Goal: Task Accomplishment & Management: Use online tool/utility

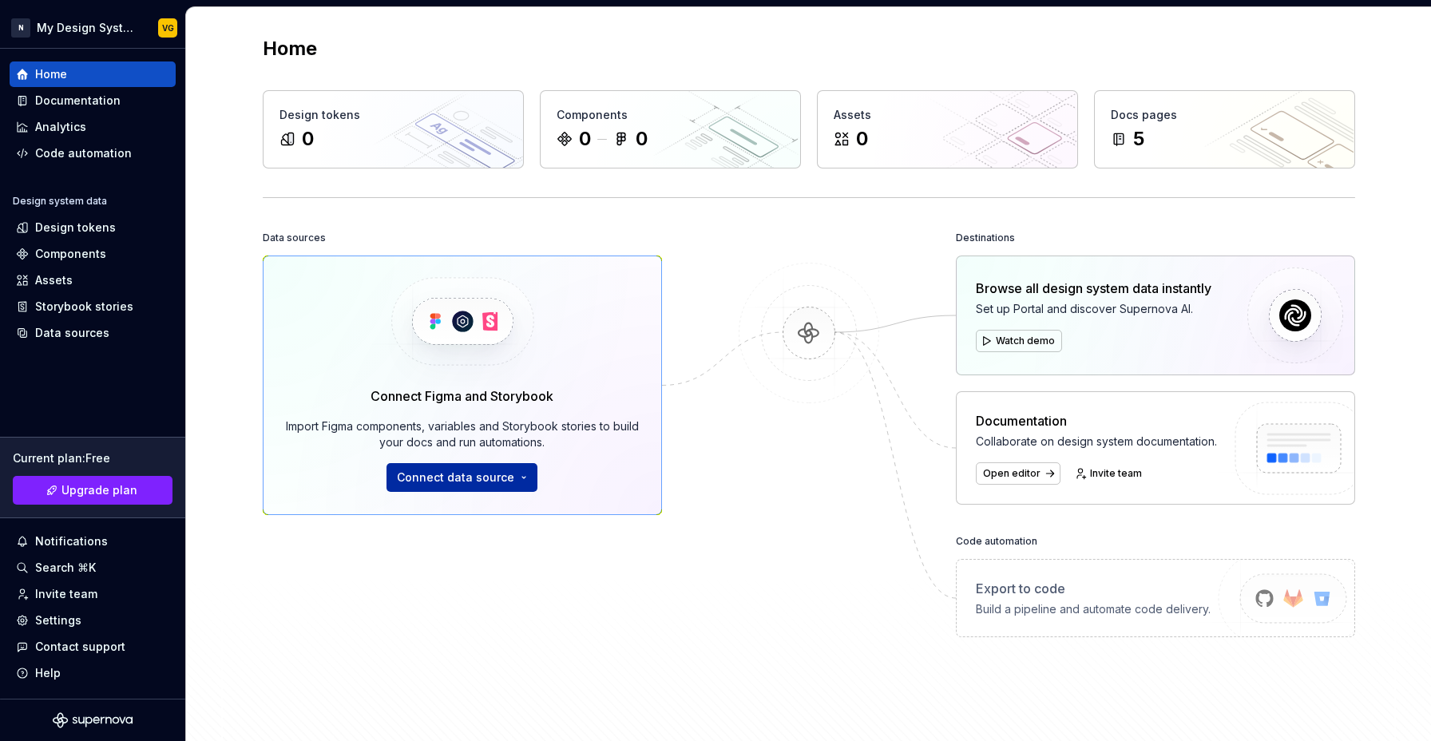
click at [510, 477] on button "Connect data source" at bounding box center [462, 477] width 151 height 29
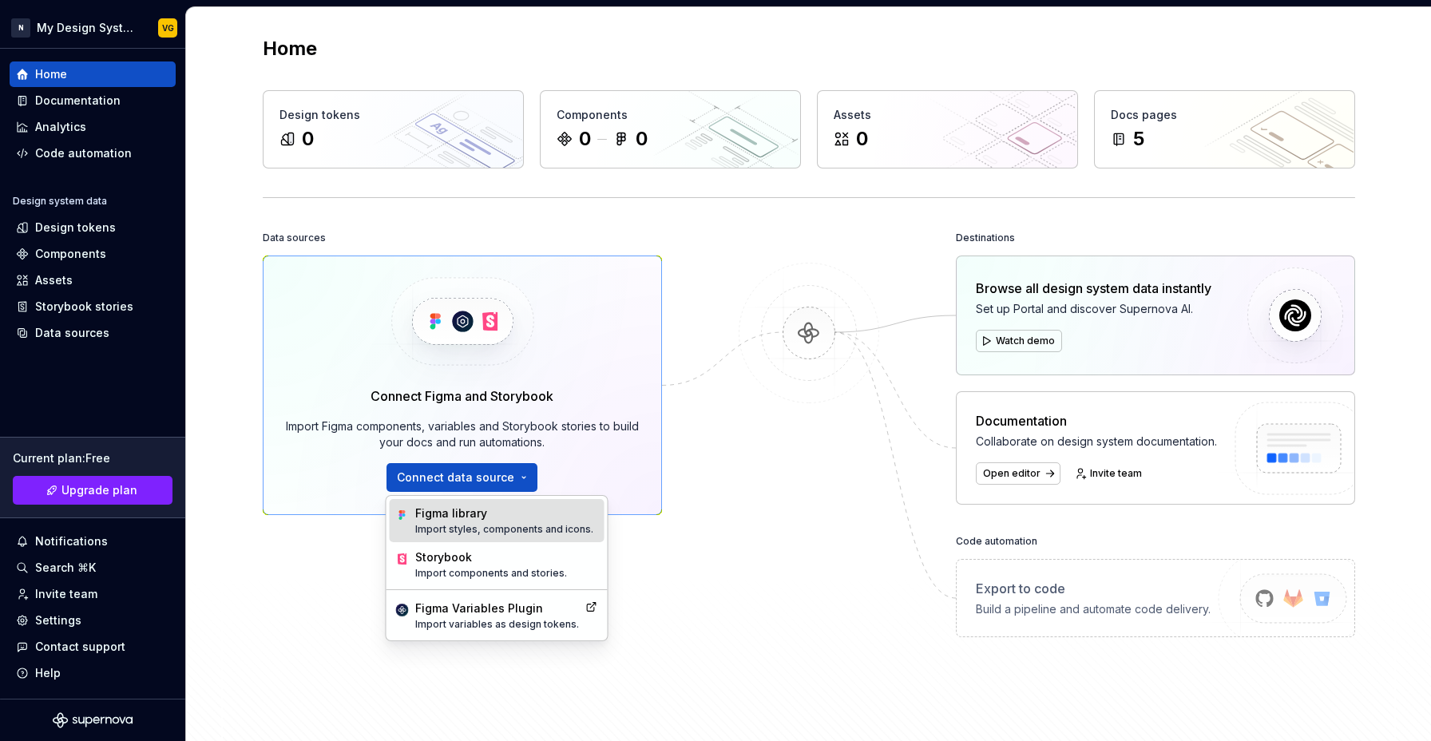
click at [502, 523] on p "Import styles, components and icons." at bounding box center [504, 529] width 178 height 13
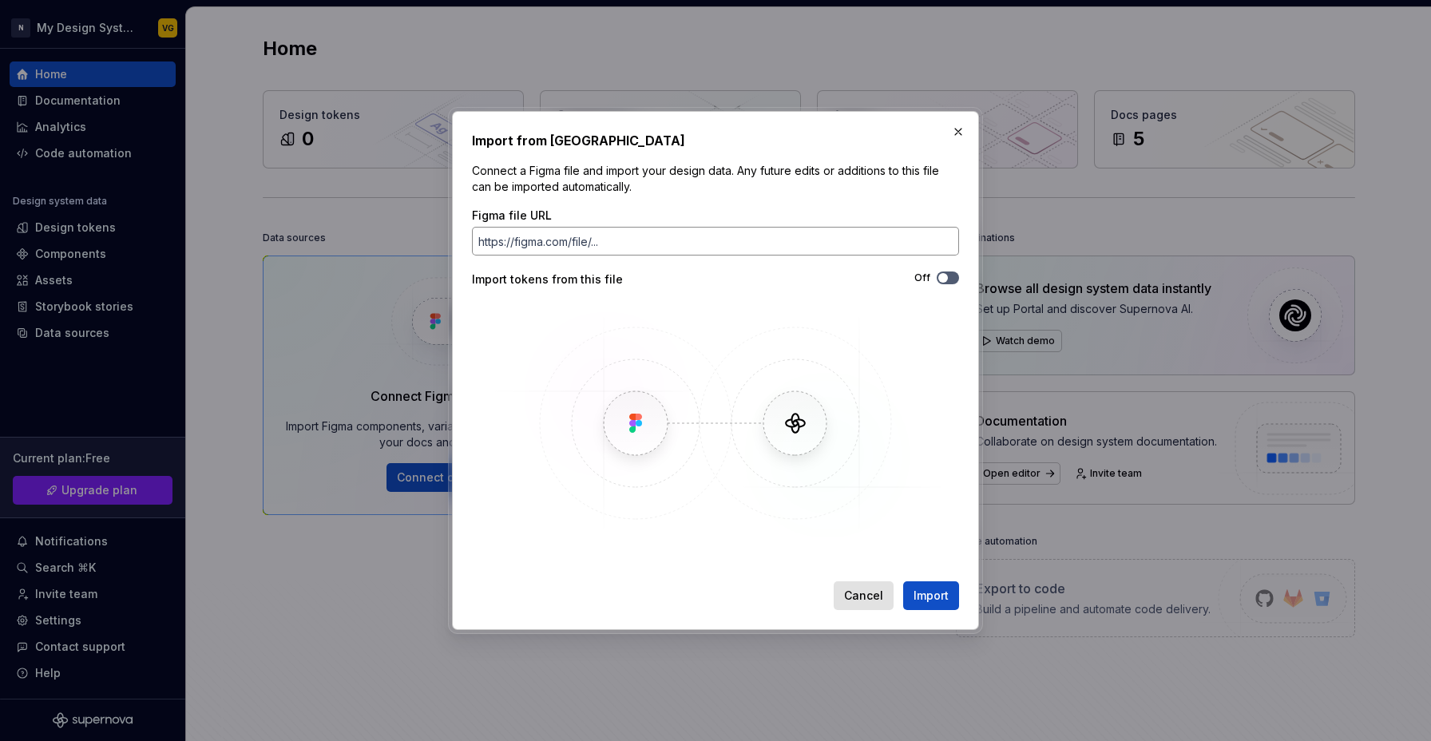
click at [568, 229] on input "Figma file URL" at bounding box center [715, 241] width 487 height 29
click at [556, 239] on input "Figma file URL" at bounding box center [715, 241] width 487 height 29
click at [945, 273] on icon "button" at bounding box center [943, 278] width 13 height 10
click at [576, 235] on input "Figma file URL" at bounding box center [715, 241] width 487 height 29
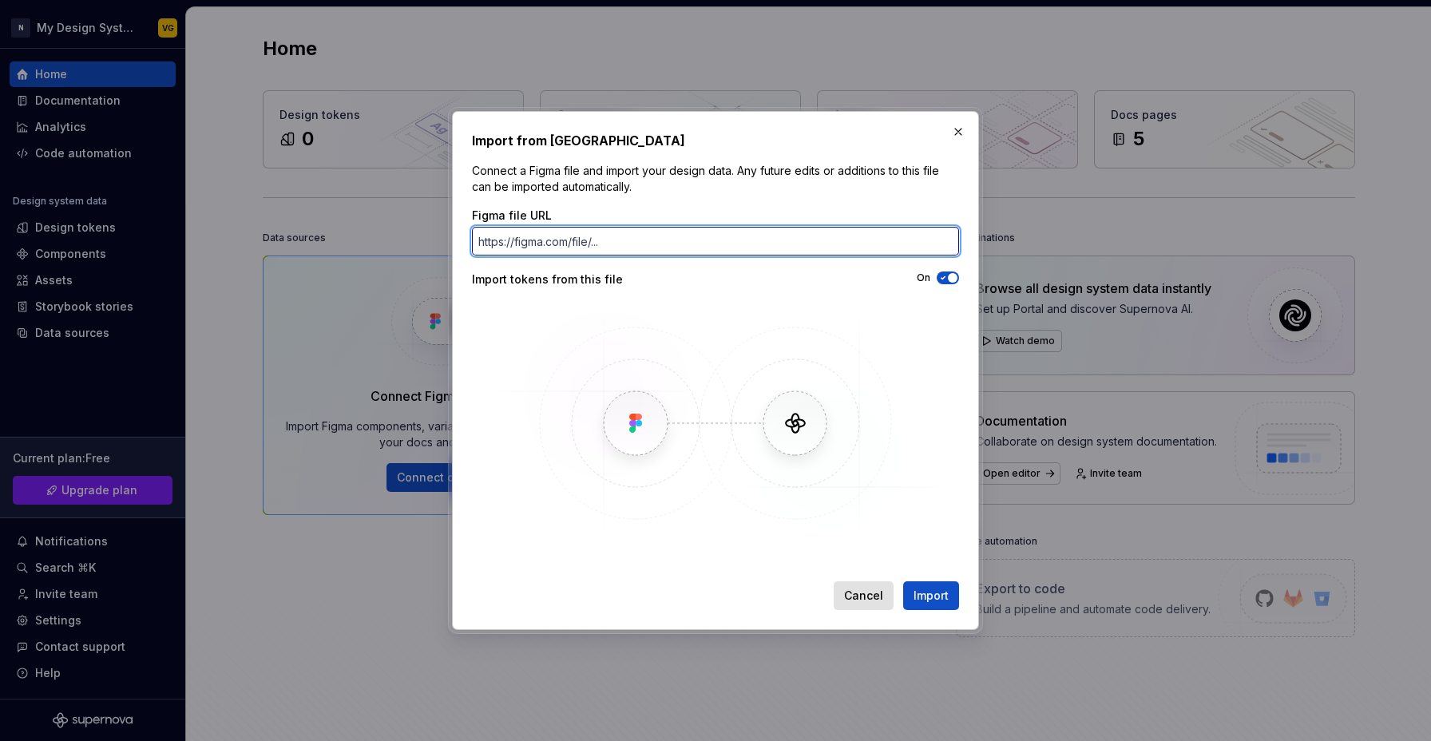
click at [565, 247] on input "Figma file URL" at bounding box center [715, 241] width 487 height 29
paste input "[URL][DOMAIN_NAME]"
type input "[URL][DOMAIN_NAME]"
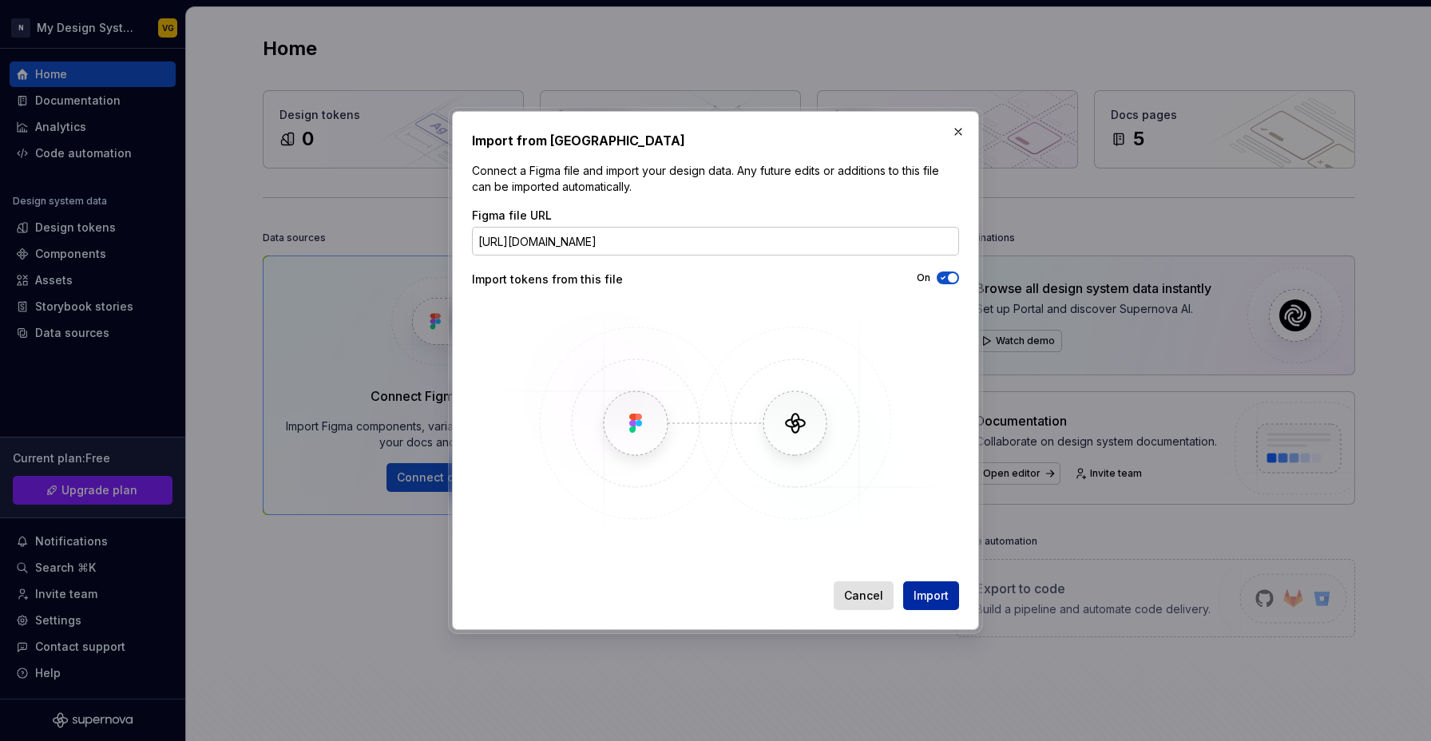
scroll to position [0, 0]
click at [952, 601] on button "Import" at bounding box center [931, 595] width 56 height 29
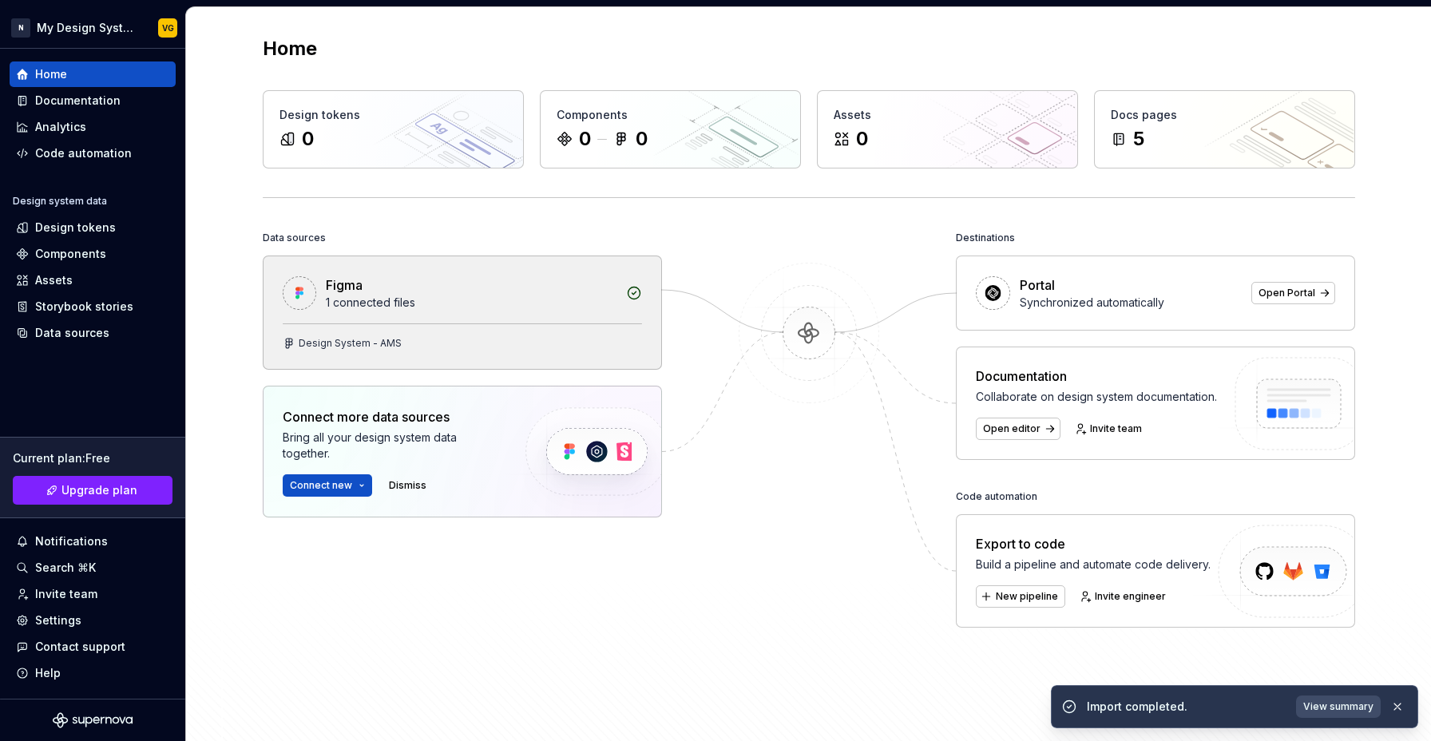
click at [478, 305] on div "1 connected files" at bounding box center [471, 303] width 291 height 16
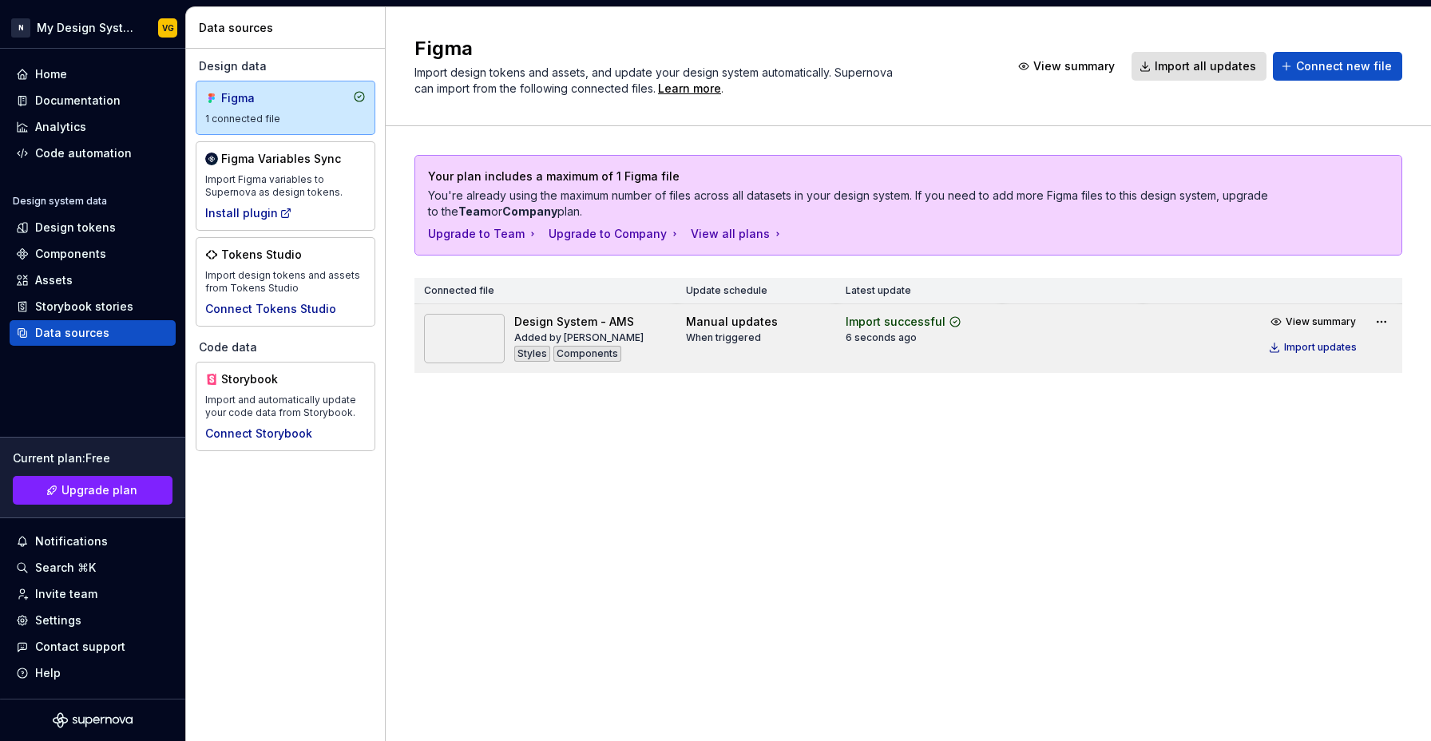
click at [593, 348] on div "Components" at bounding box center [587, 354] width 68 height 16
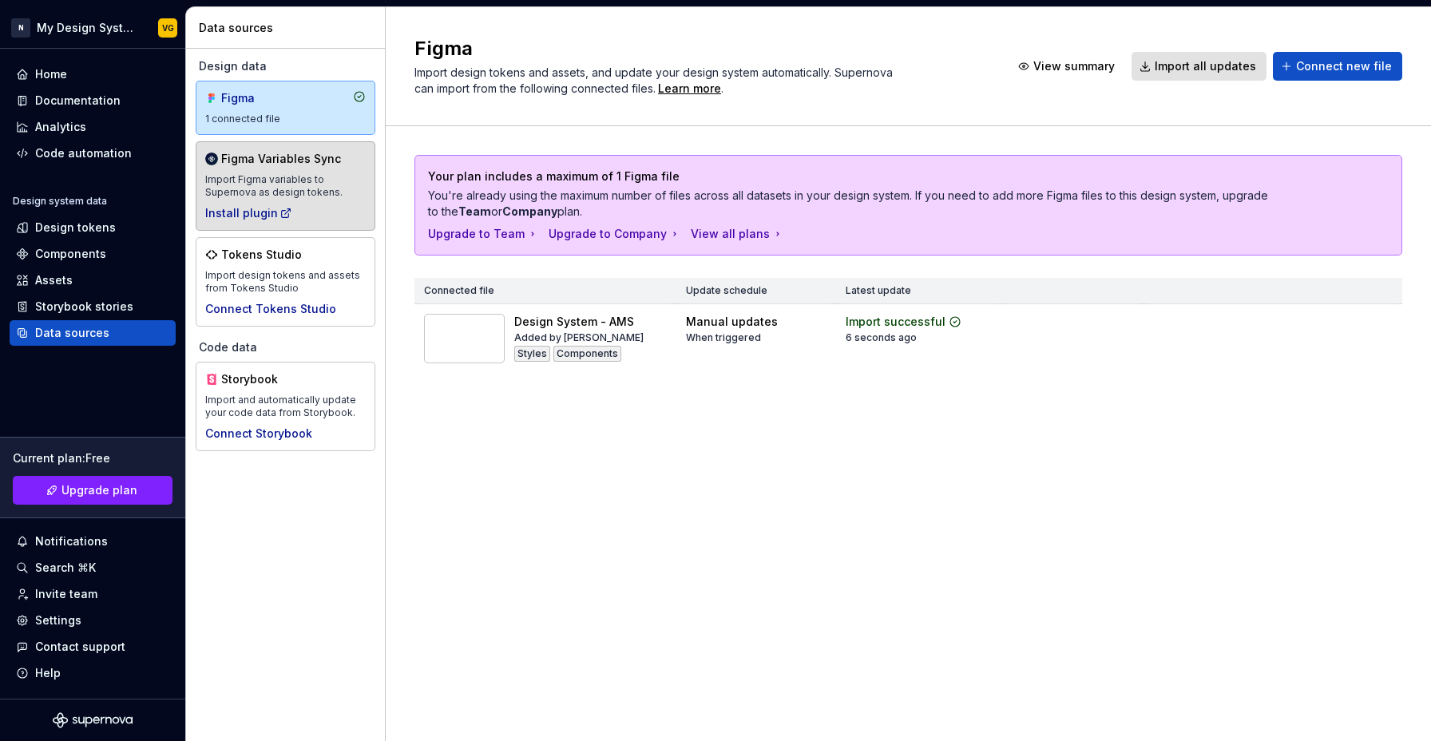
click at [316, 159] on div "Figma Variables Sync" at bounding box center [281, 159] width 120 height 16
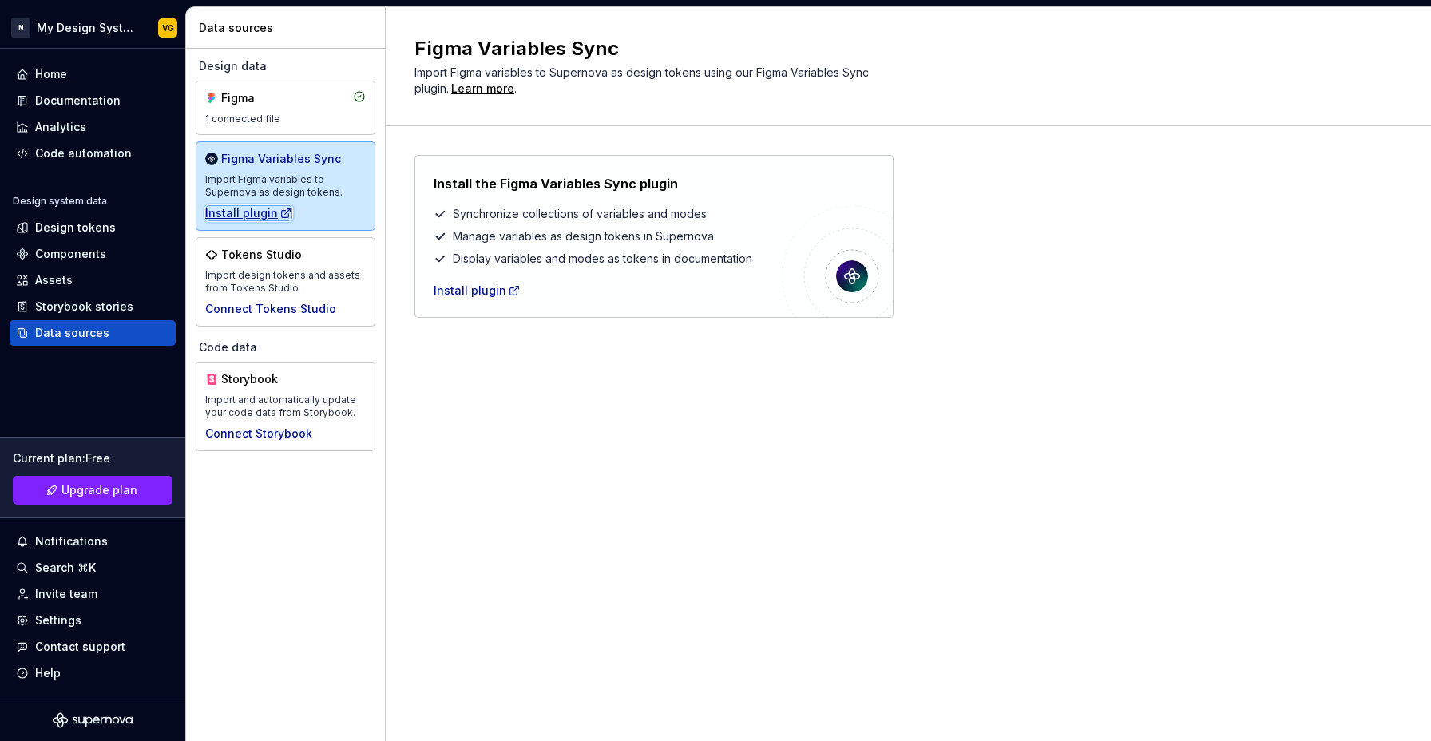
click at [228, 210] on div "Install plugin" at bounding box center [248, 213] width 87 height 16
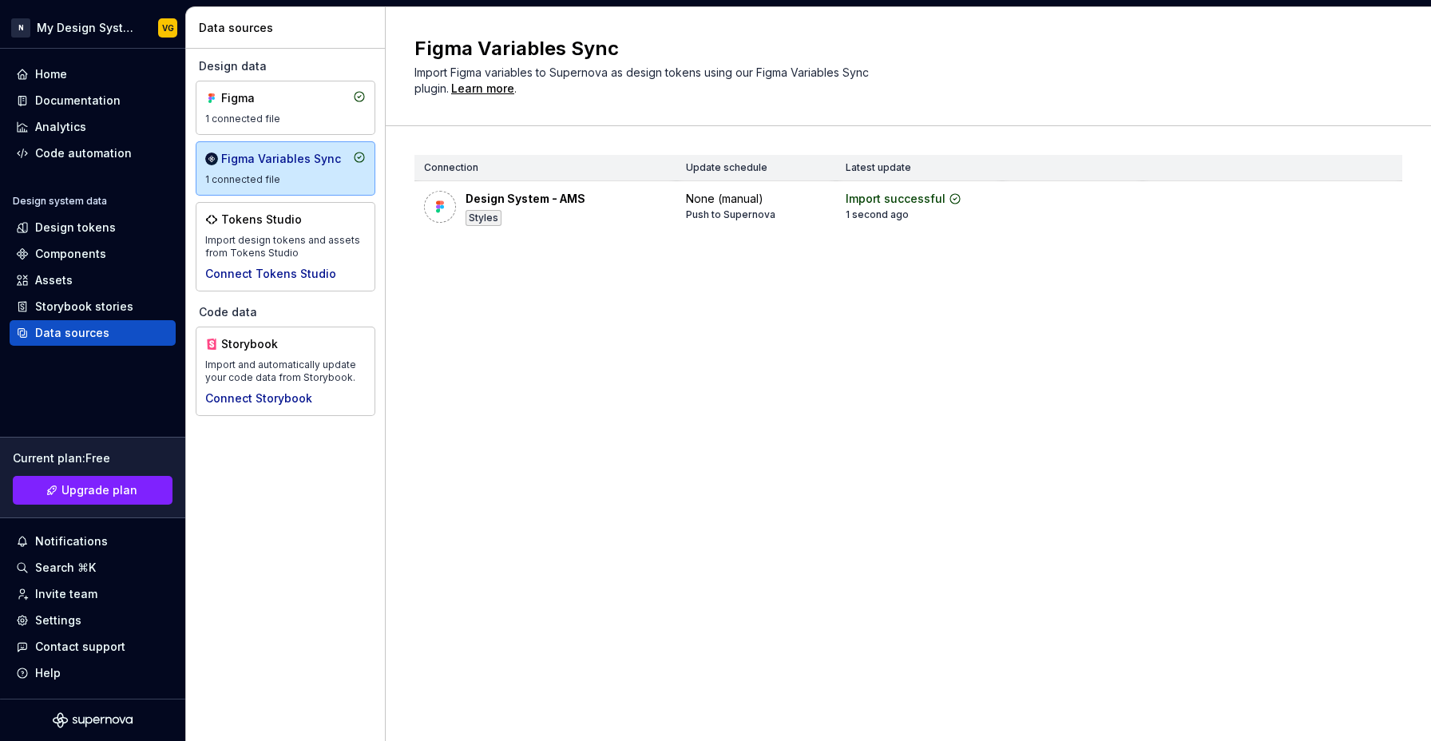
click at [697, 398] on div "Figma Variables Sync Import Figma variables to Supernova as design tokens using…" at bounding box center [908, 374] width 1045 height 734
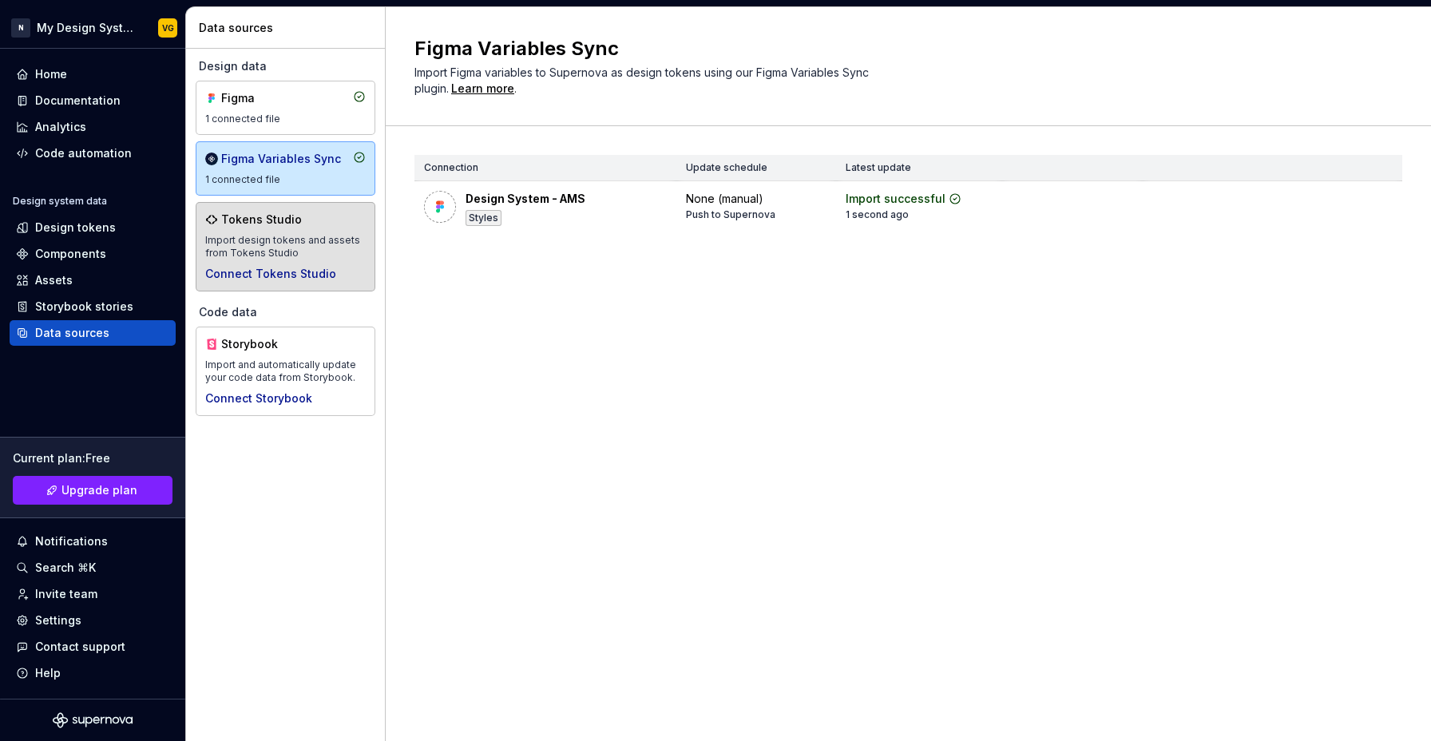
click at [263, 232] on div "Tokens Studio Import design tokens and assets from Tokens Studio Connect Tokens…" at bounding box center [285, 247] width 161 height 70
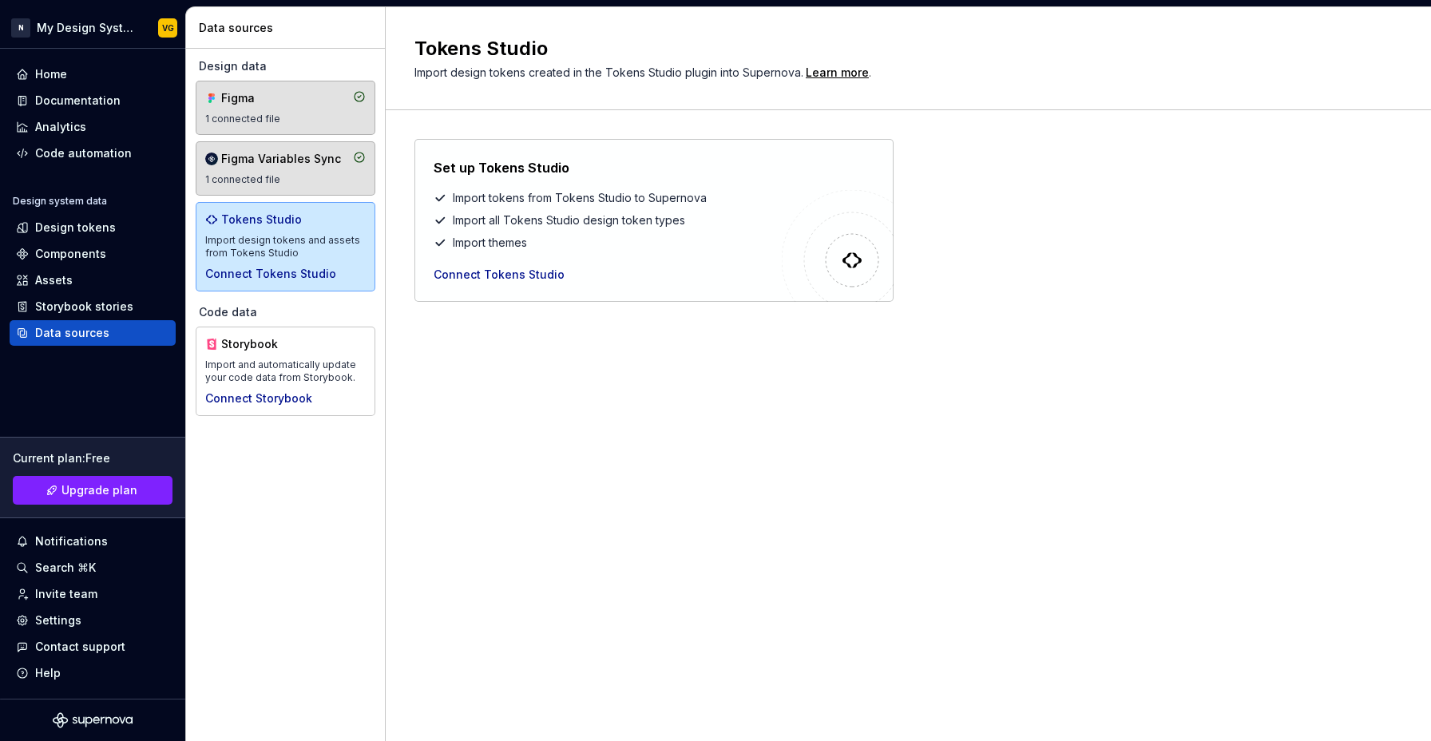
click at [248, 102] on div "Figma" at bounding box center [259, 98] width 77 height 16
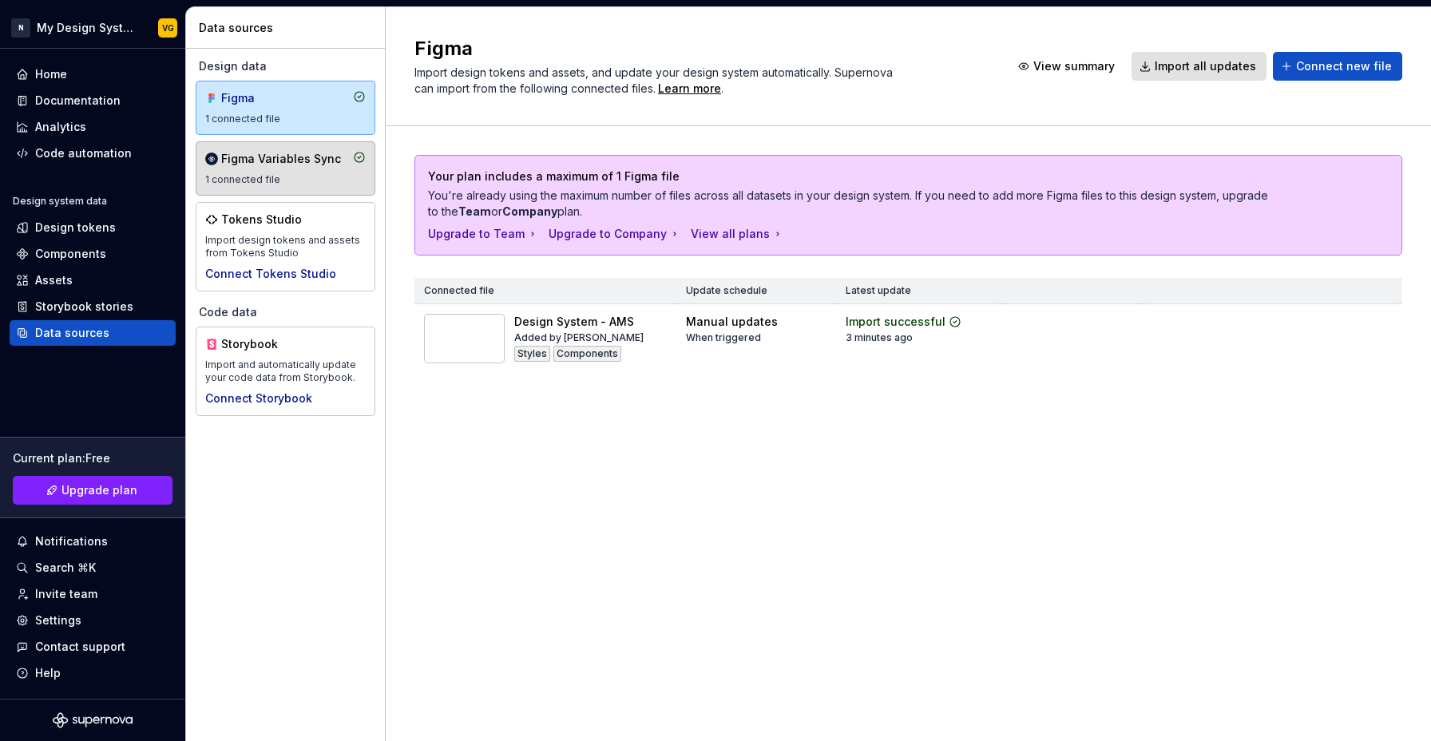
click at [752, 472] on div "Figma Import design tokens and assets, and update your design system automatica…" at bounding box center [908, 374] width 1045 height 734
click at [292, 166] on div "Figma Variables Sync" at bounding box center [281, 159] width 120 height 16
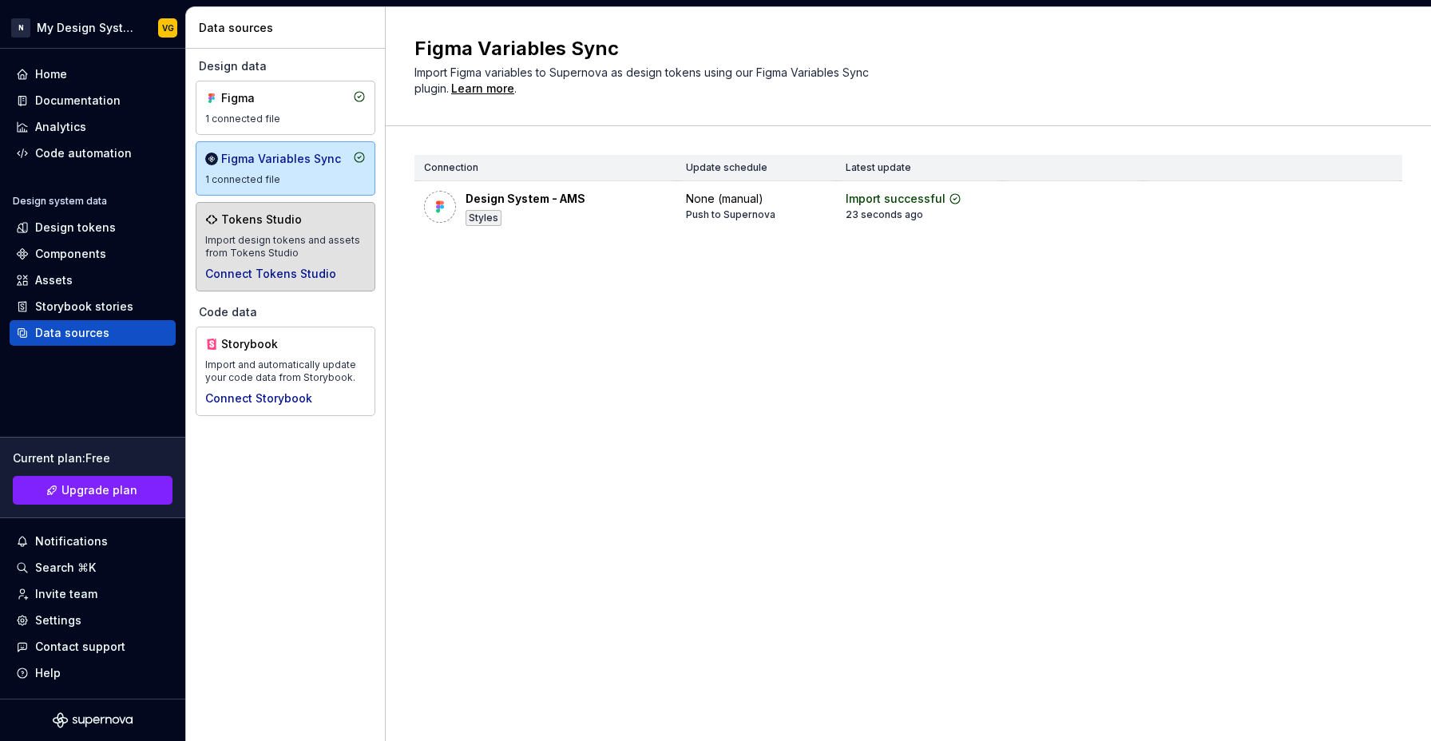
click at [291, 235] on div "Import design tokens and assets from Tokens Studio" at bounding box center [285, 247] width 161 height 26
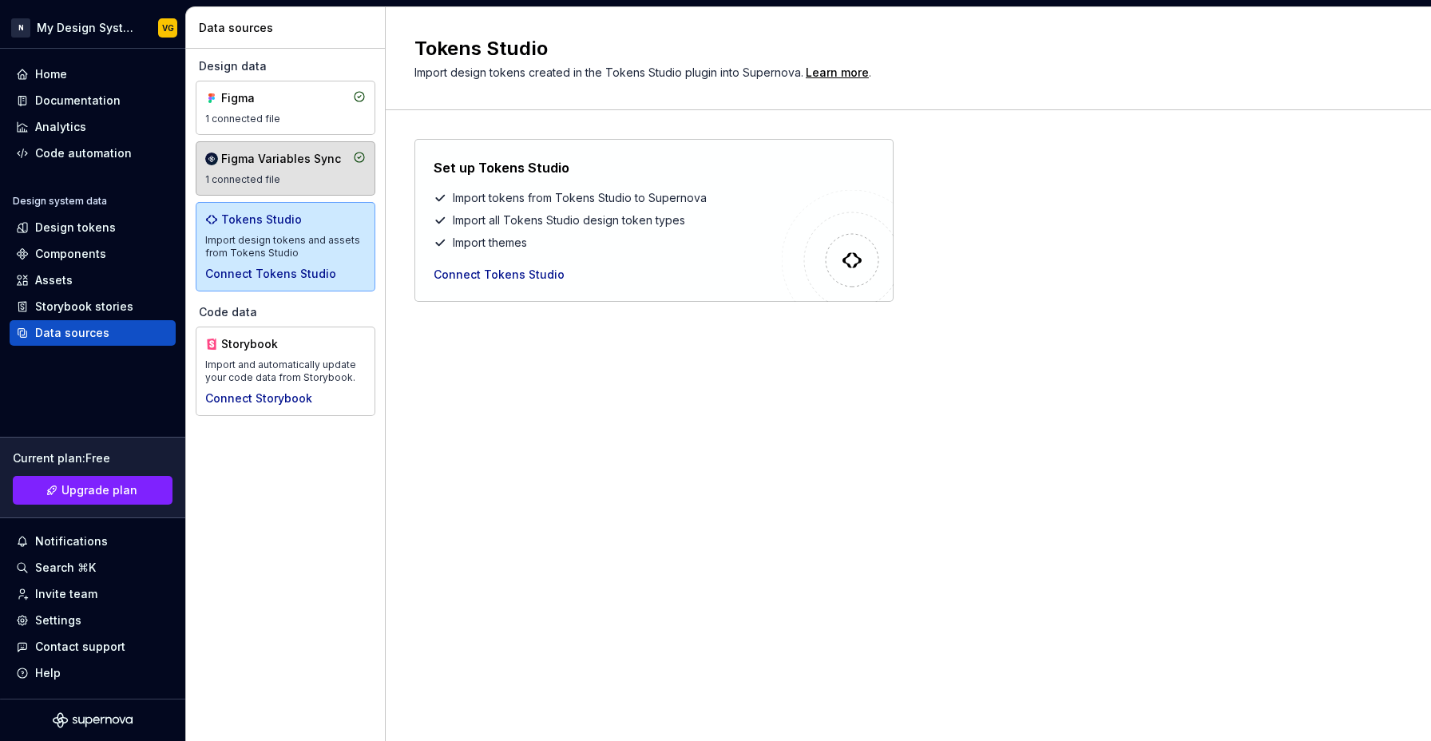
click at [252, 159] on div "Figma Variables Sync" at bounding box center [281, 159] width 120 height 16
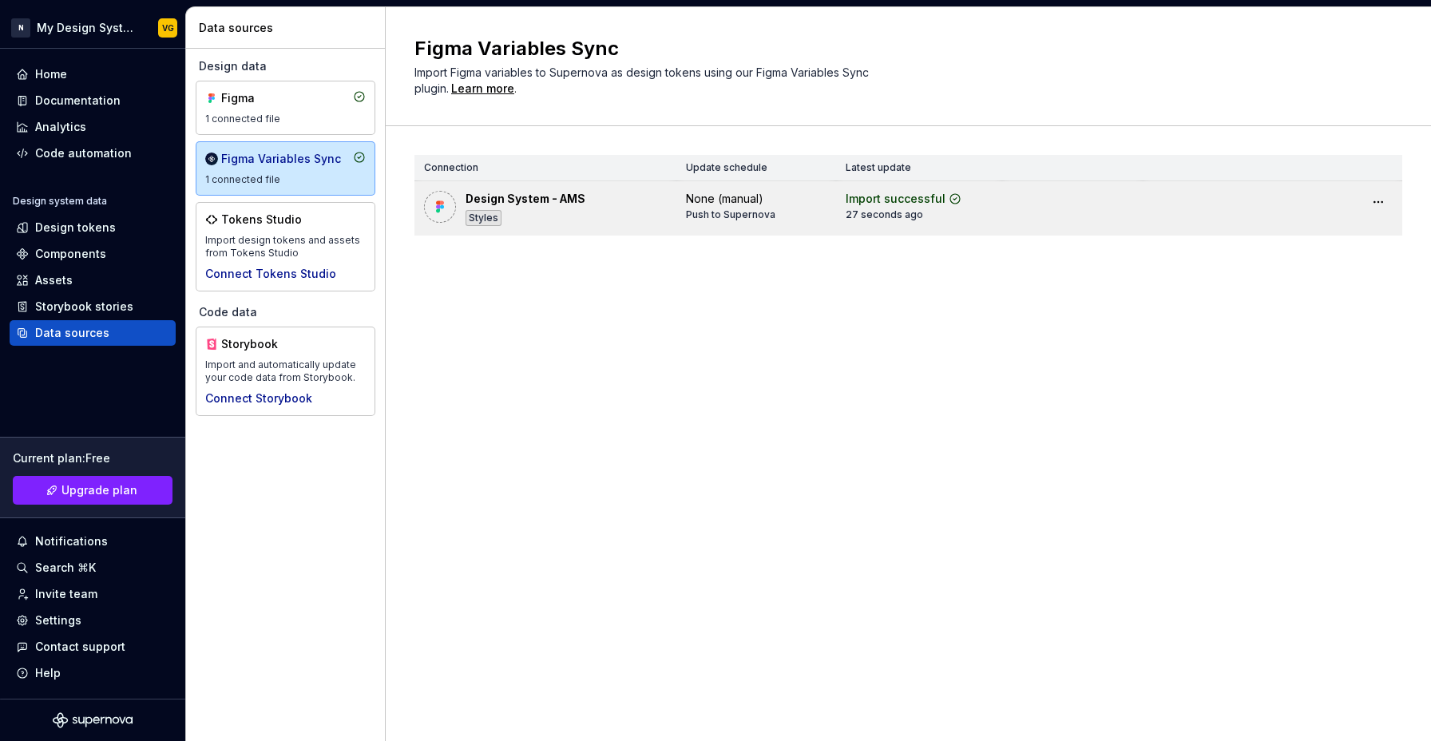
click at [474, 208] on div "Design System - AMS Styles" at bounding box center [526, 208] width 120 height 35
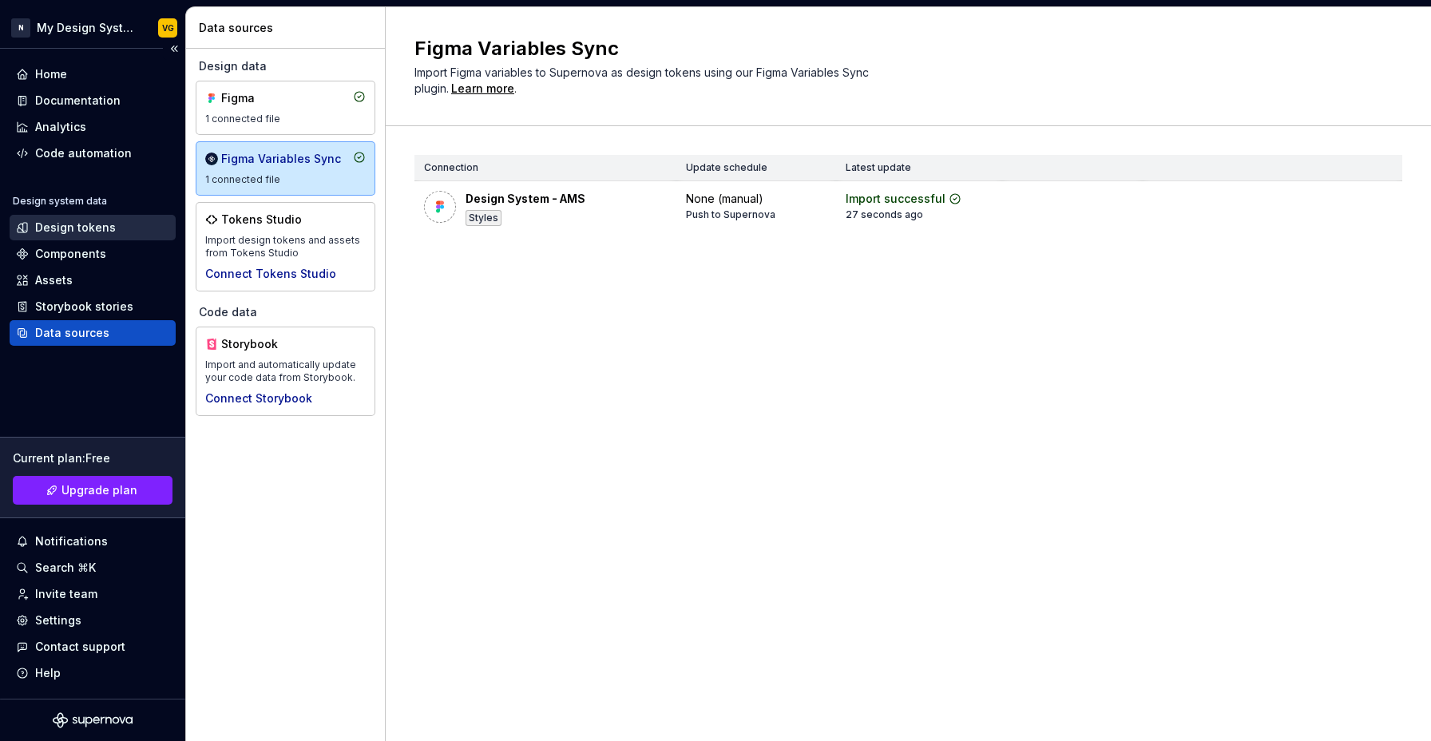
click at [59, 228] on div "Design tokens" at bounding box center [75, 228] width 81 height 16
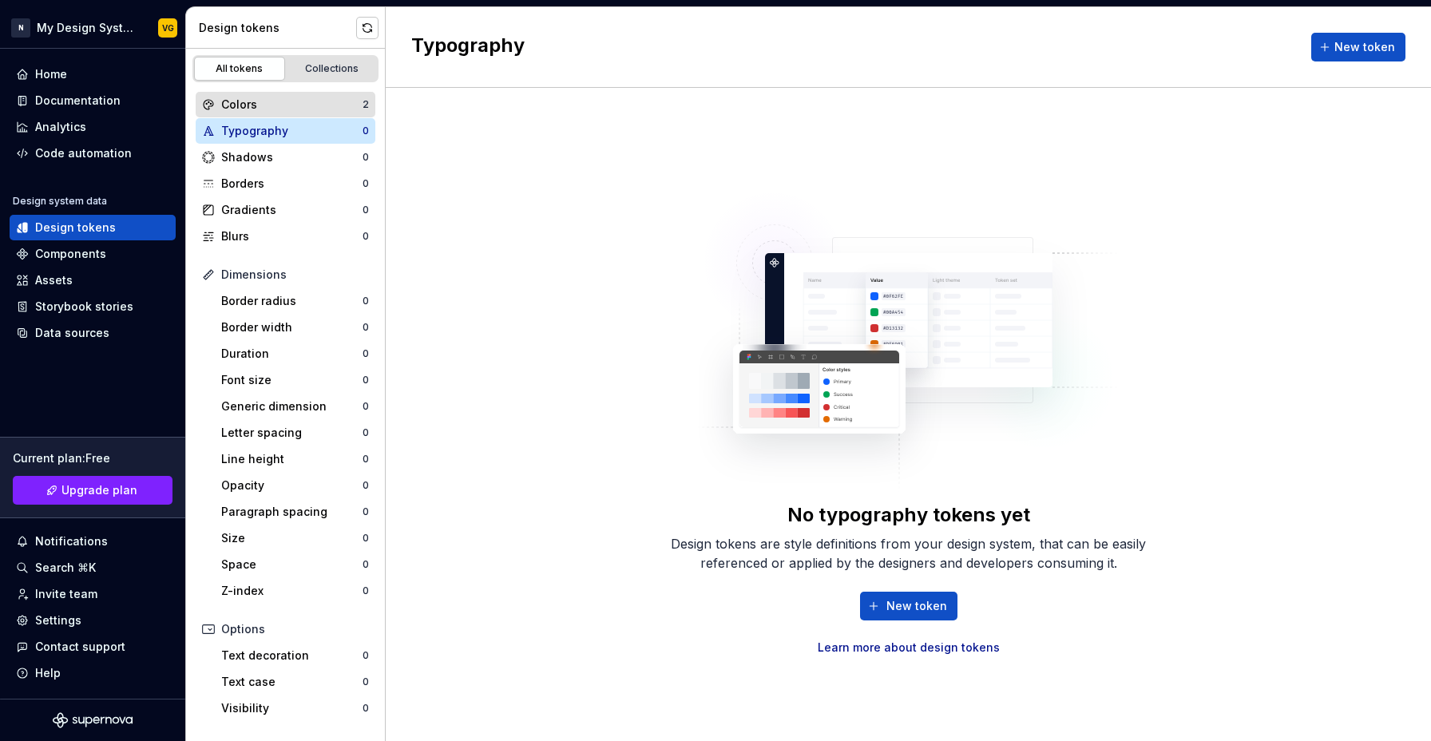
click at [256, 97] on div "Colors" at bounding box center [291, 105] width 141 height 16
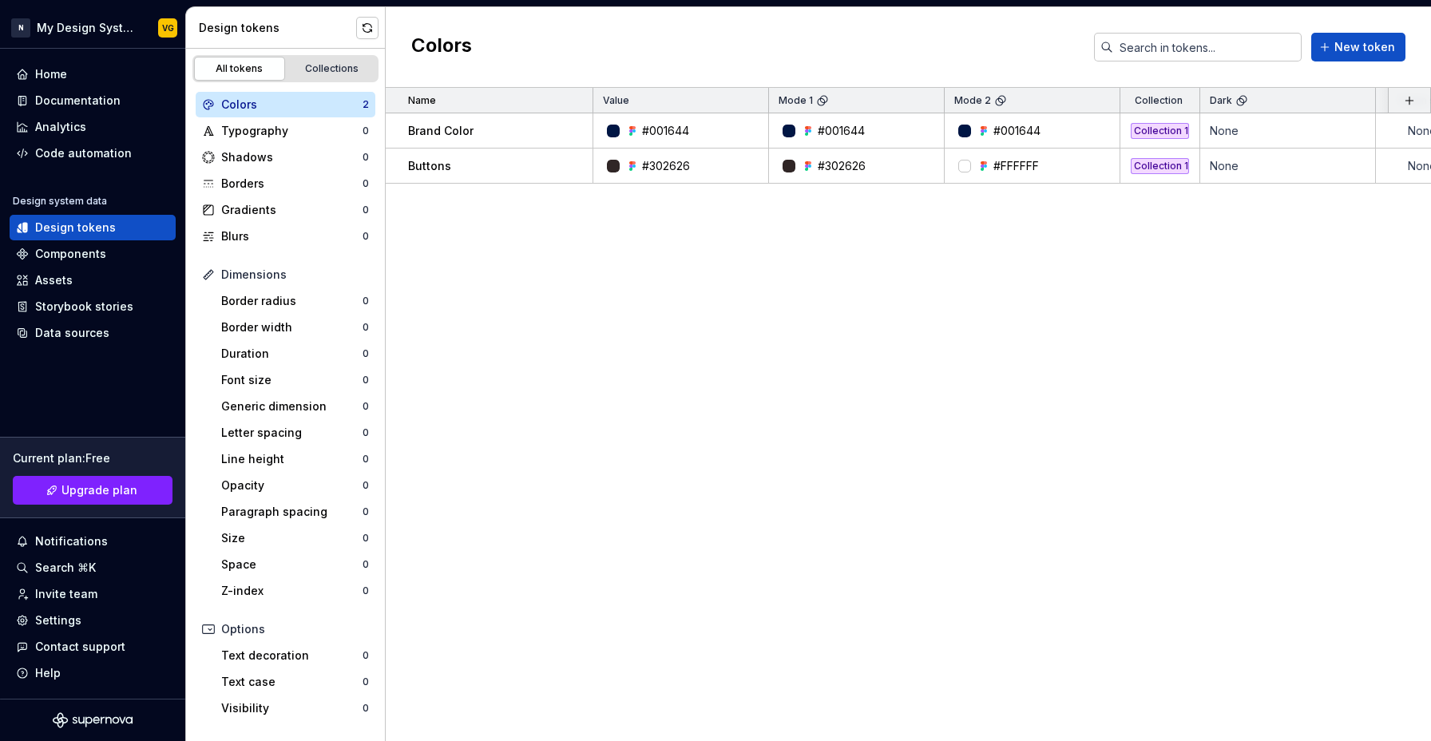
click at [711, 210] on div "Name Value Mode 1 Mode 2 Collection Dark Token set Description Last updated Bra…" at bounding box center [908, 414] width 1045 height 653
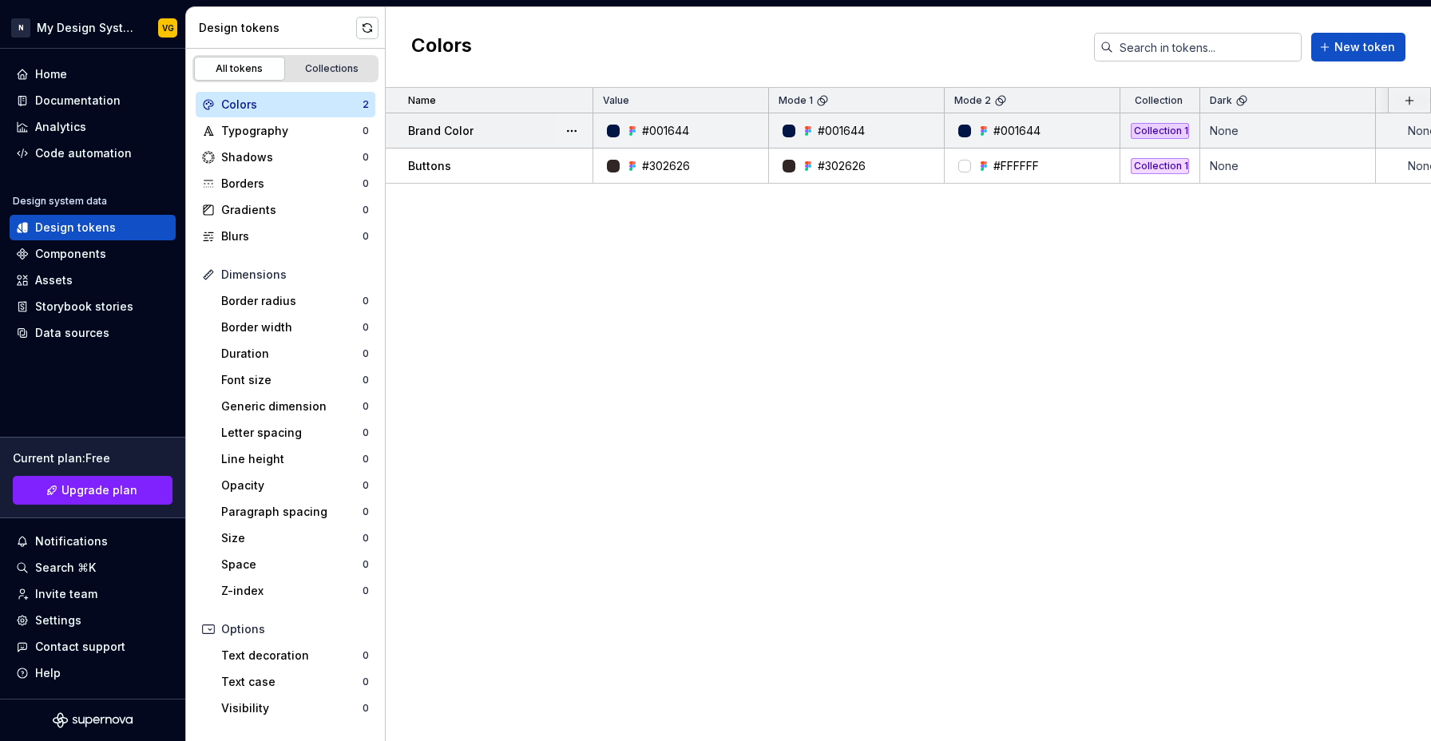
click at [791, 132] on div at bounding box center [789, 131] width 13 height 13
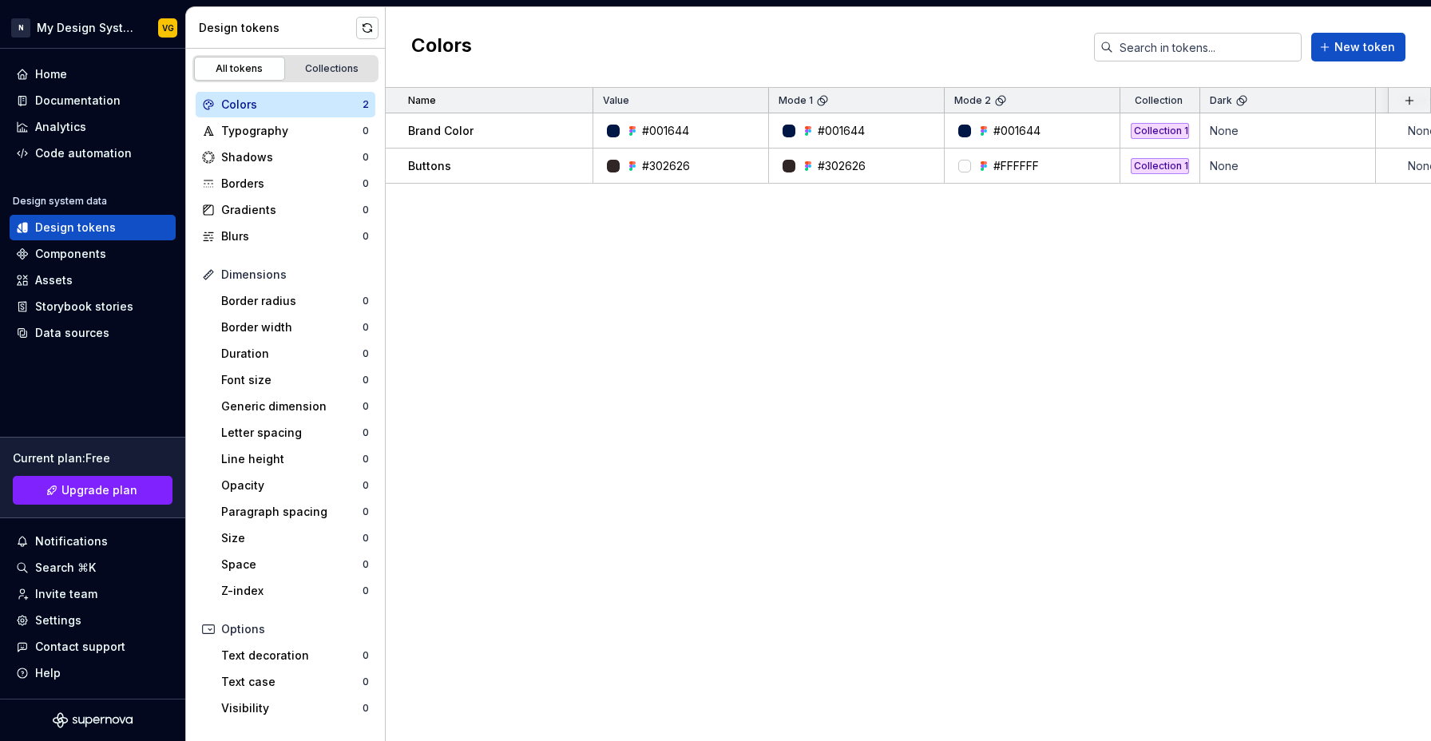
click at [677, 271] on div "Name Value Mode 1 Mode 2 Collection Dark Token set Description Last updated Bra…" at bounding box center [908, 414] width 1045 height 653
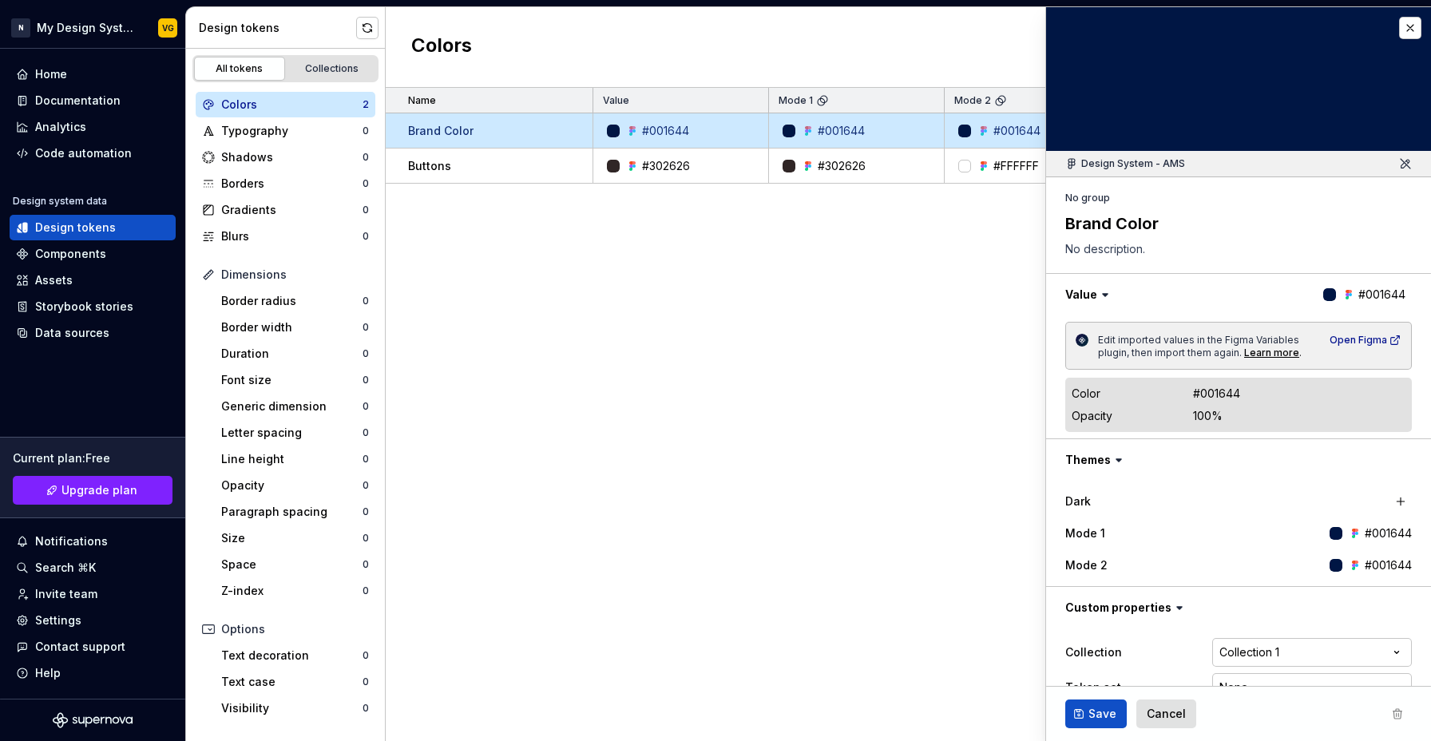
click at [640, 466] on div "Name Value Mode 1 Mode 2 Collection Dark Token set Description Last updated Bra…" at bounding box center [908, 414] width 1045 height 653
click at [1399, 25] on button "button" at bounding box center [1410, 28] width 22 height 22
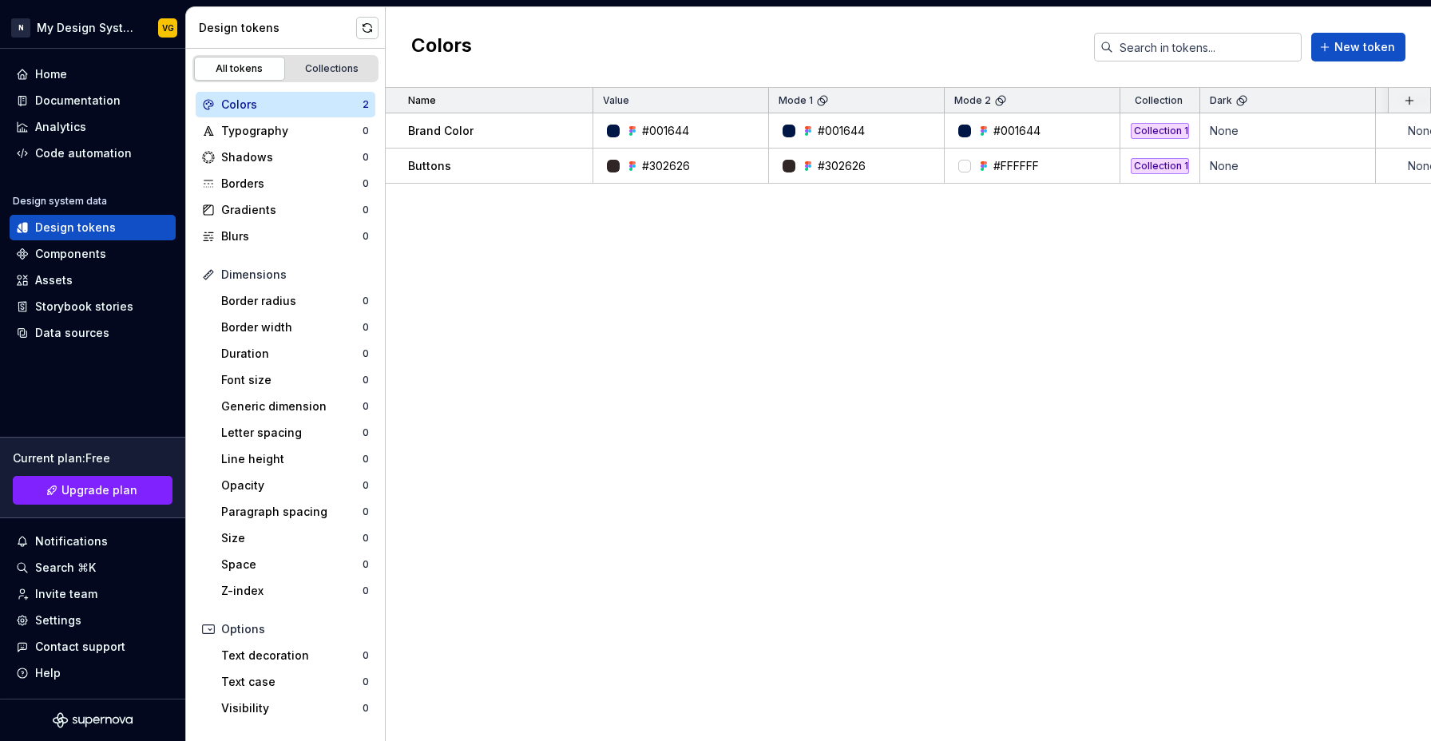
click at [1028, 298] on div "Name Value Mode 1 Mode 2 Collection Dark Token set Description Last updated Bra…" at bounding box center [908, 414] width 1045 height 653
click at [886, 331] on div "Name Value Mode 1 Mode 2 Collection Dark Token set Description Last updated Bra…" at bounding box center [908, 414] width 1045 height 653
click at [264, 133] on div "Typography" at bounding box center [291, 131] width 141 height 16
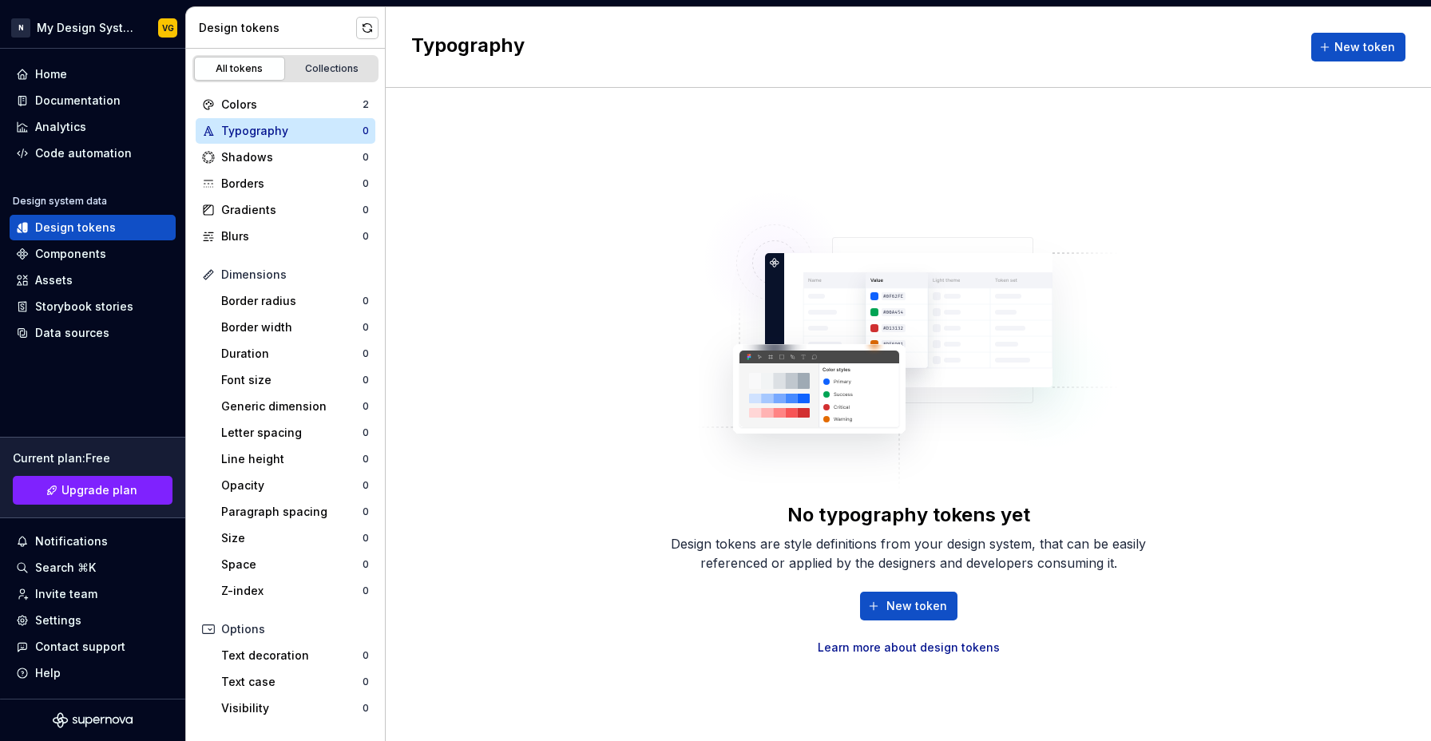
scroll to position [133, 0]
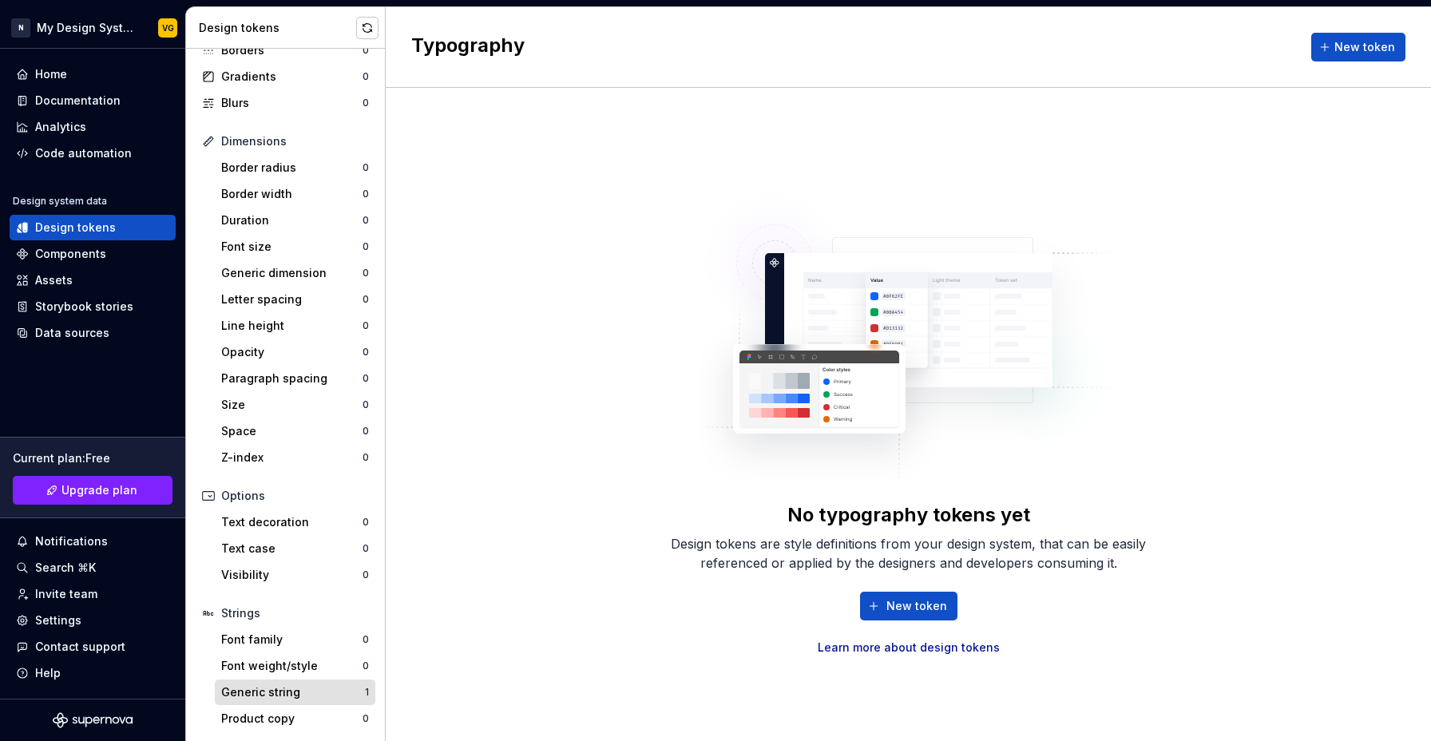
click at [237, 690] on div "Generic string" at bounding box center [293, 692] width 144 height 16
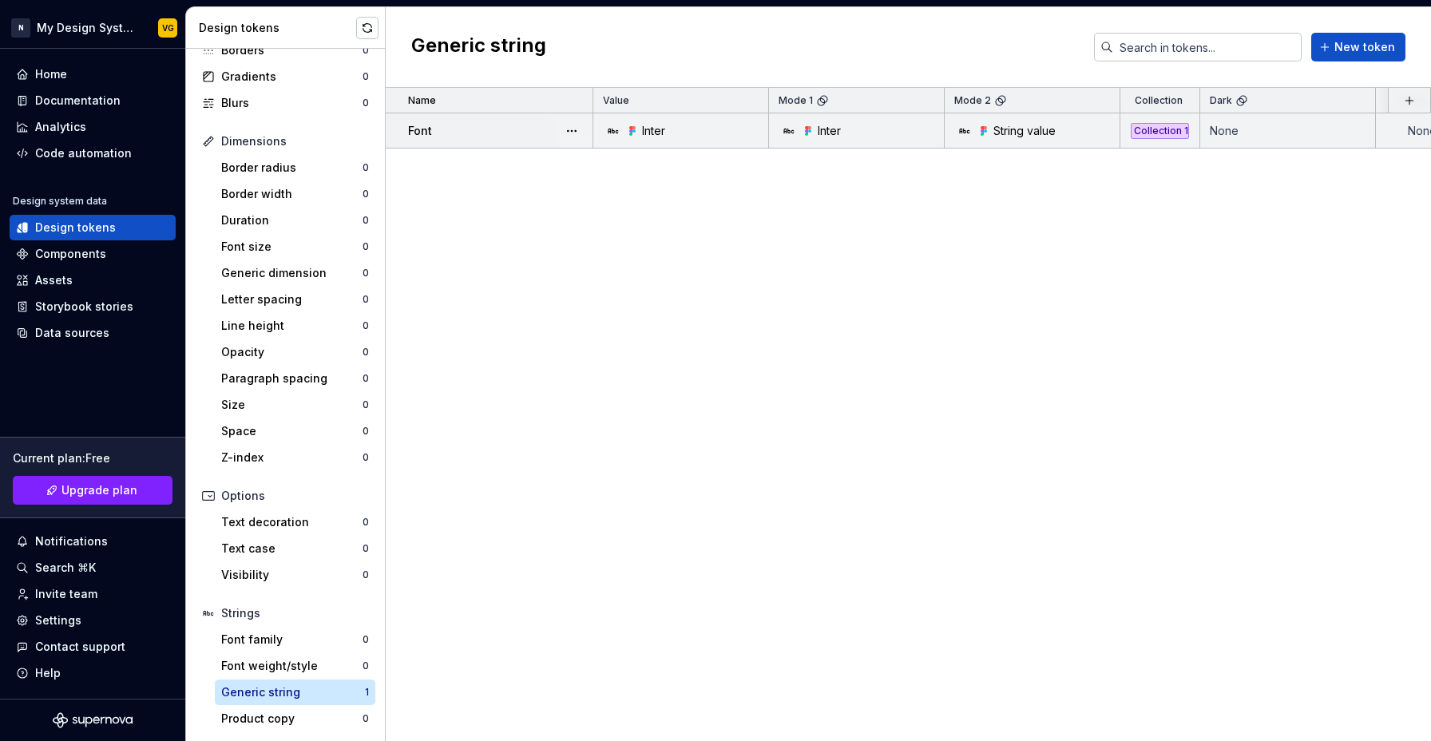
click at [467, 134] on div "Font" at bounding box center [500, 131] width 184 height 16
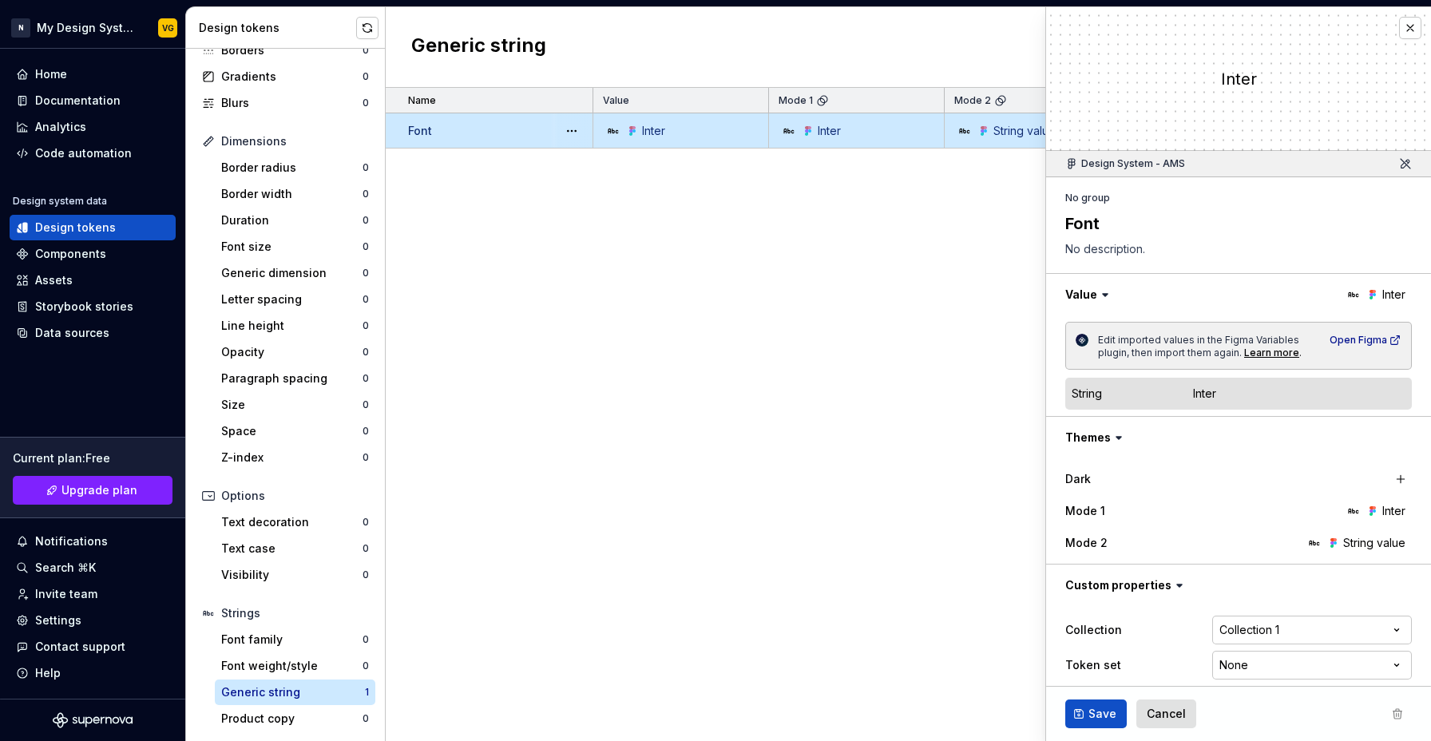
click at [768, 462] on div "Name Value Mode 1 Mode 2 Collection Dark Token set Description Last updated Fon…" at bounding box center [908, 414] width 1045 height 653
click at [53, 149] on div "Code automation" at bounding box center [83, 153] width 97 height 16
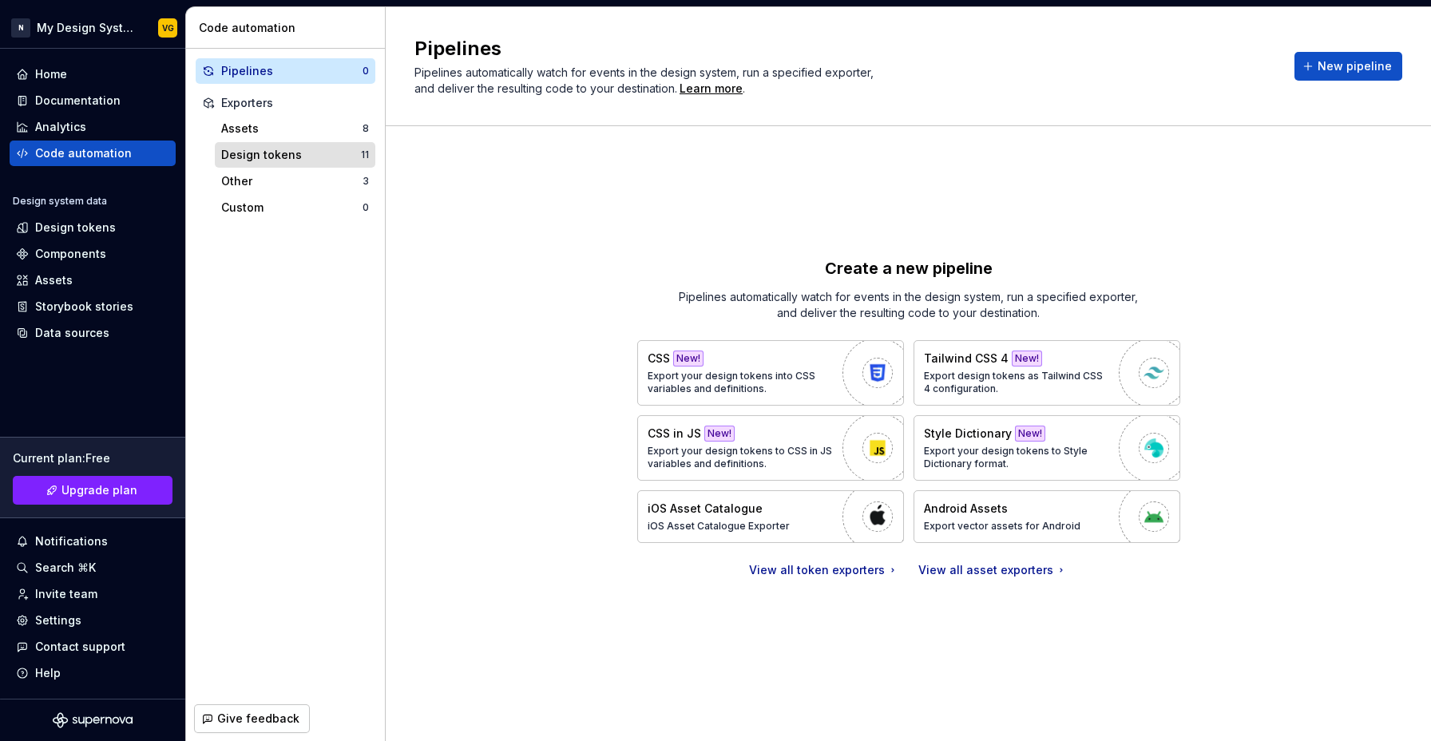
click at [308, 155] on div "Design tokens" at bounding box center [291, 155] width 140 height 16
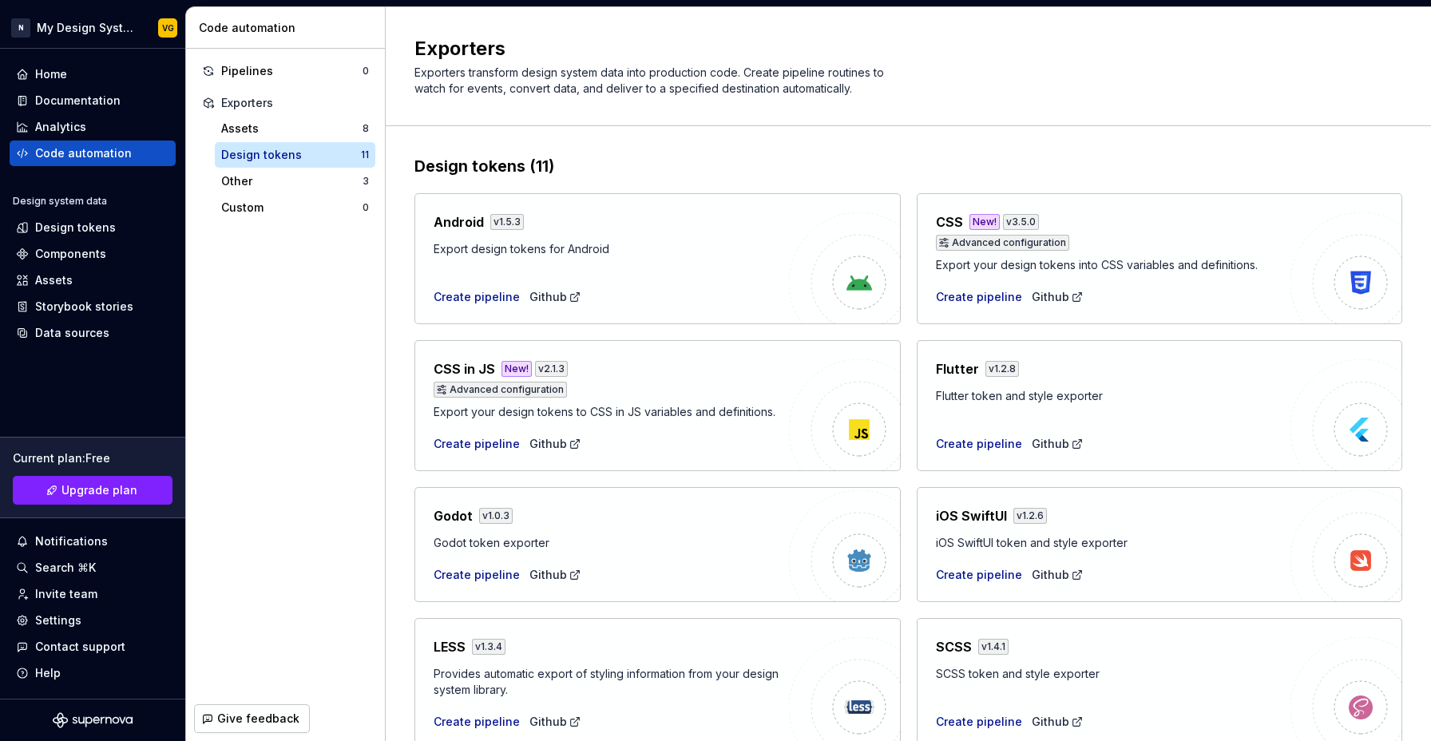
click at [729, 253] on div "Export design tokens for Android" at bounding box center [611, 249] width 355 height 16
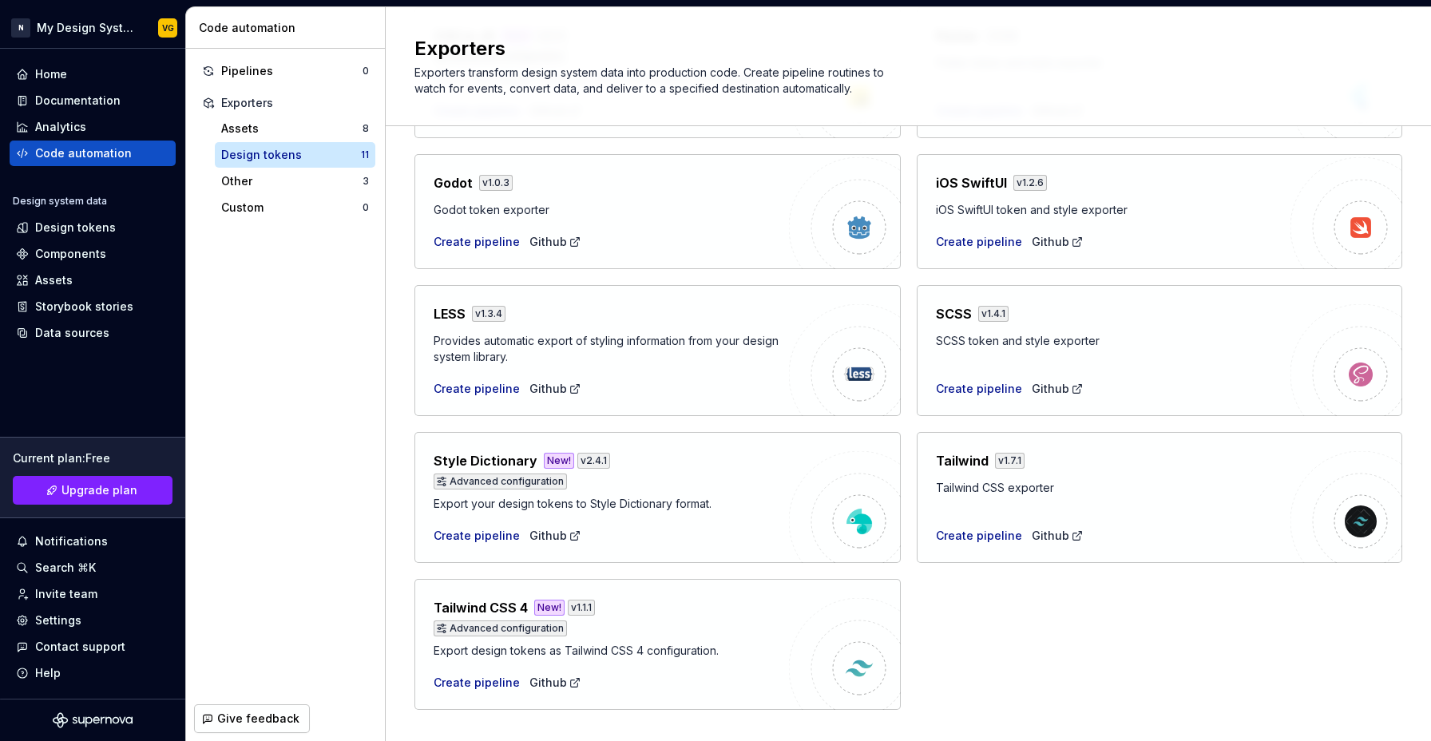
scroll to position [363, 0]
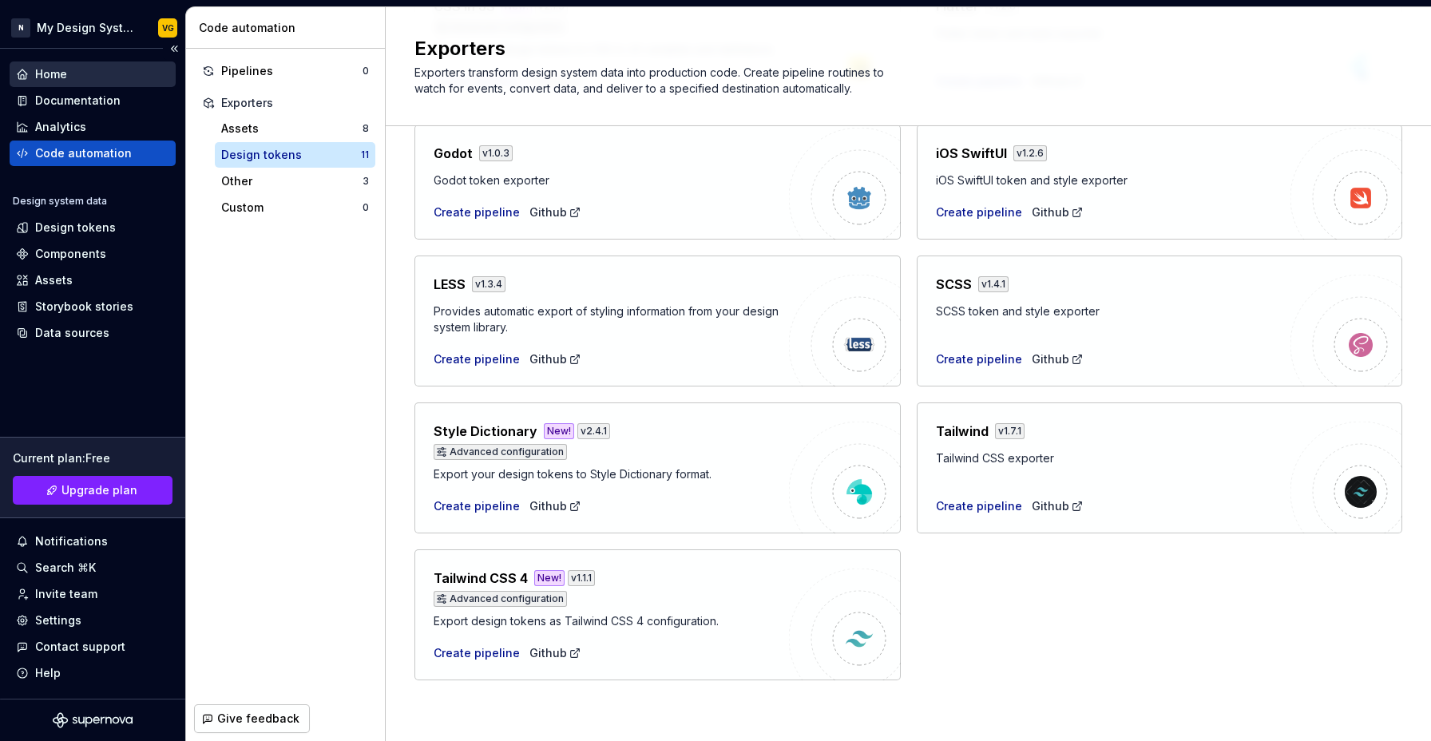
click at [63, 68] on div "Home" at bounding box center [51, 74] width 32 height 16
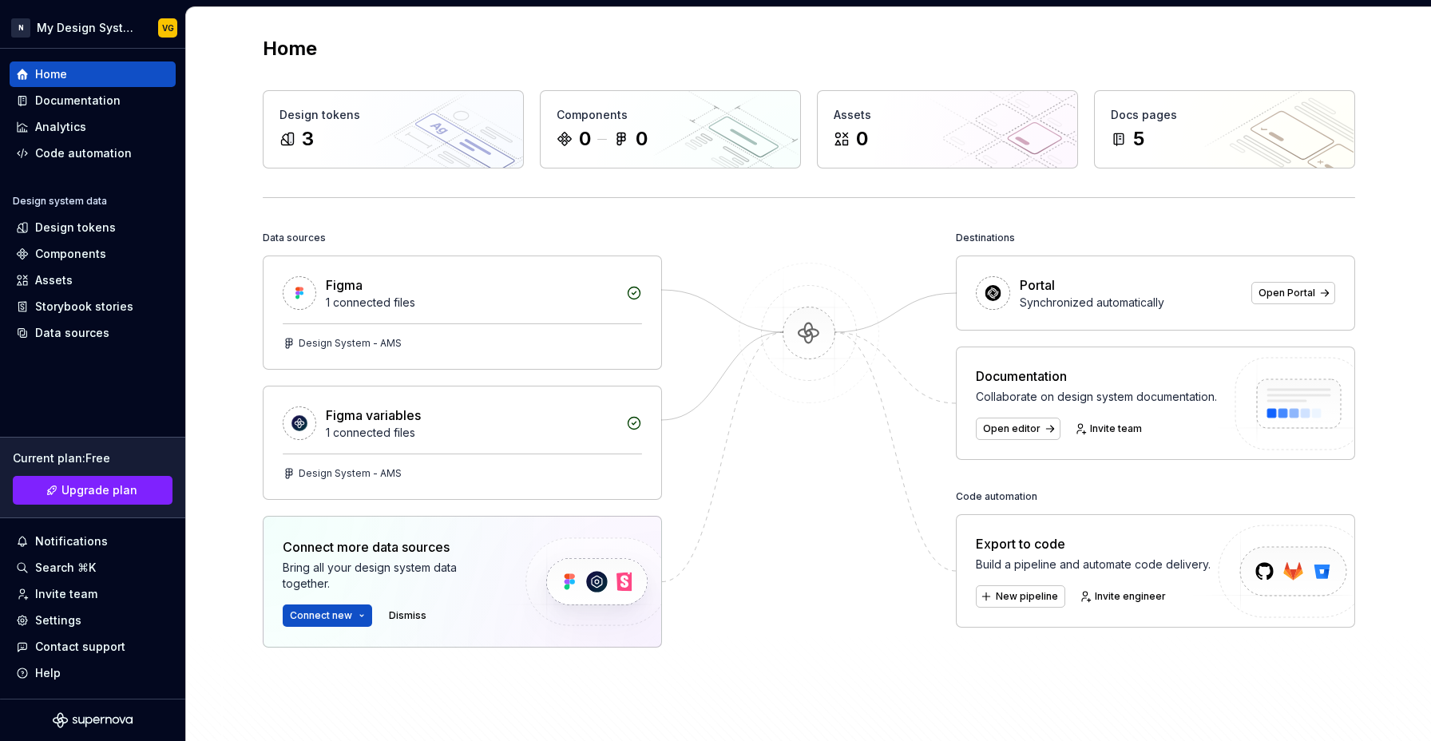
click at [811, 478] on div at bounding box center [809, 477] width 160 height 501
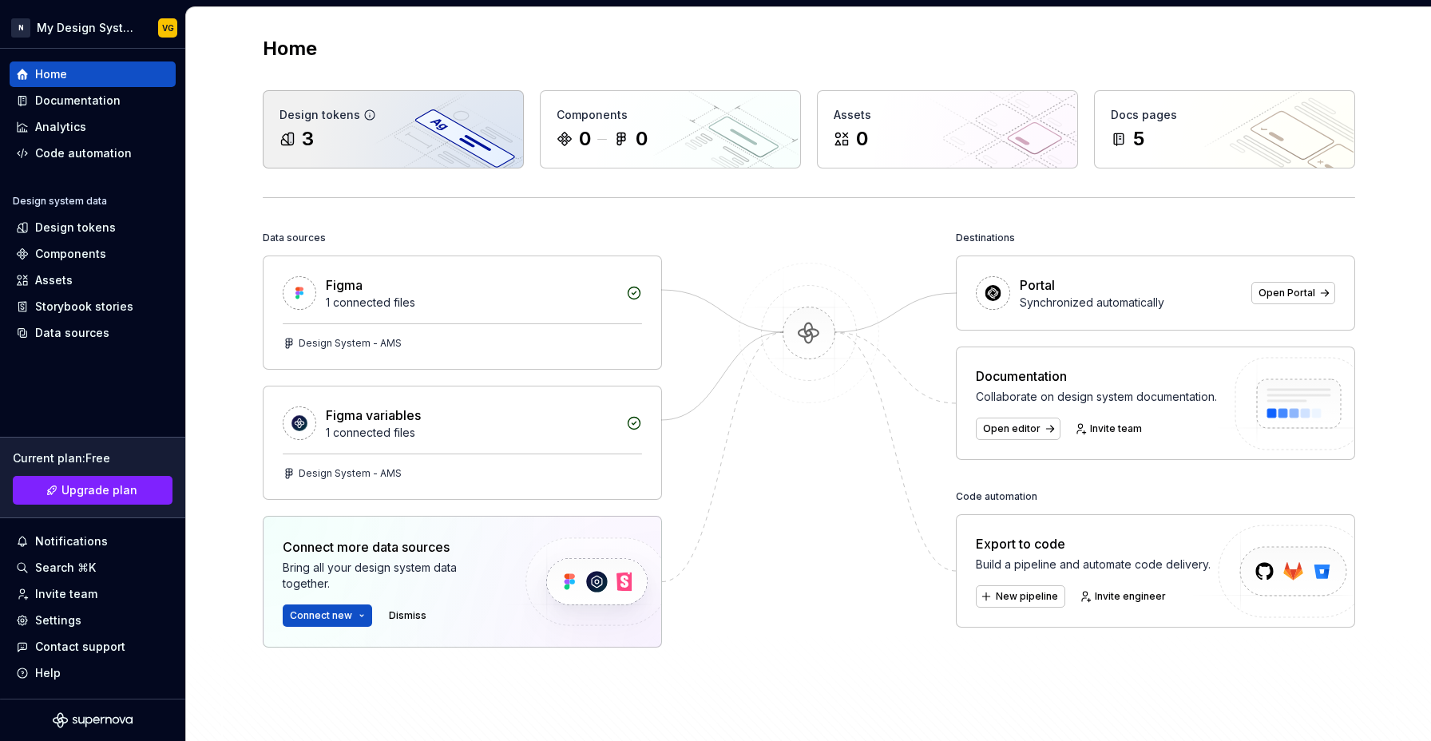
click at [384, 162] on div "Design tokens 3" at bounding box center [394, 129] width 260 height 77
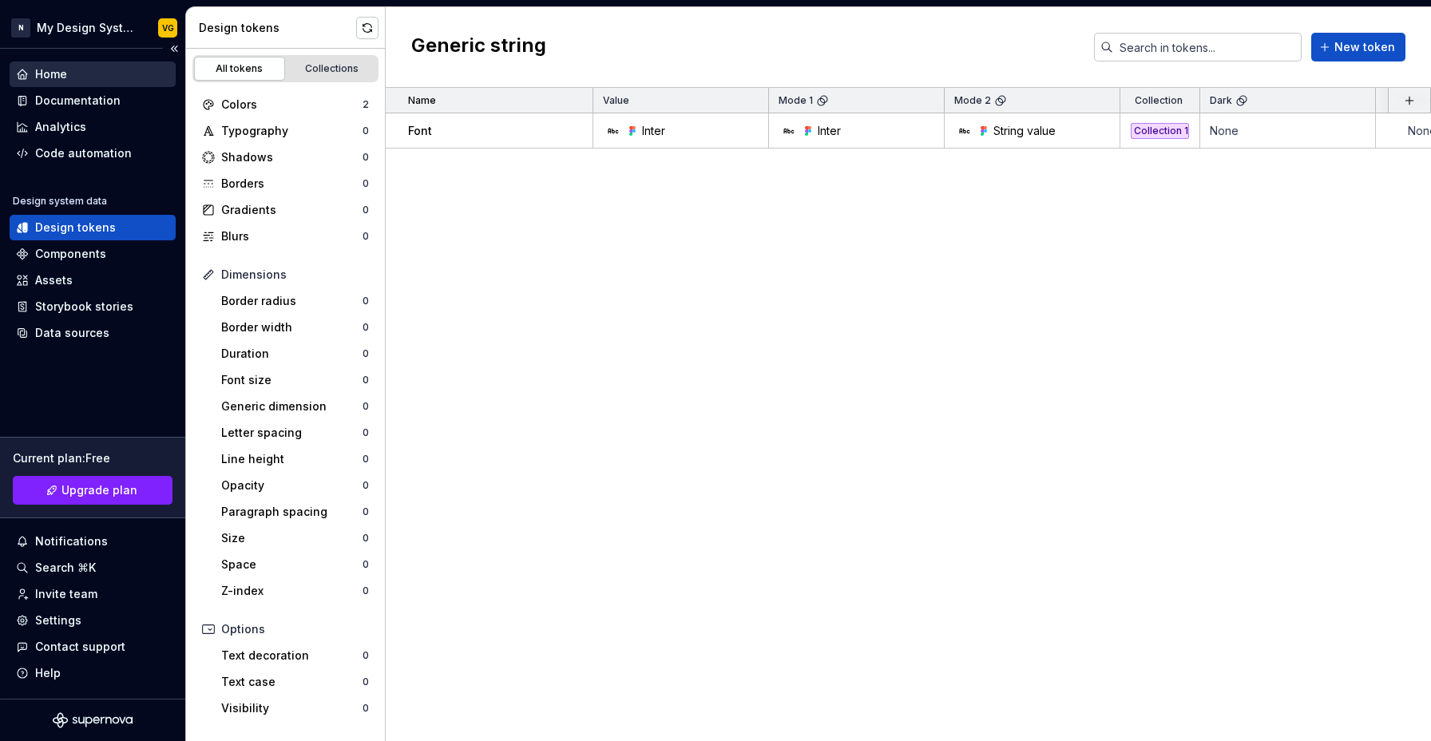
click at [36, 77] on div "Home" at bounding box center [51, 74] width 32 height 16
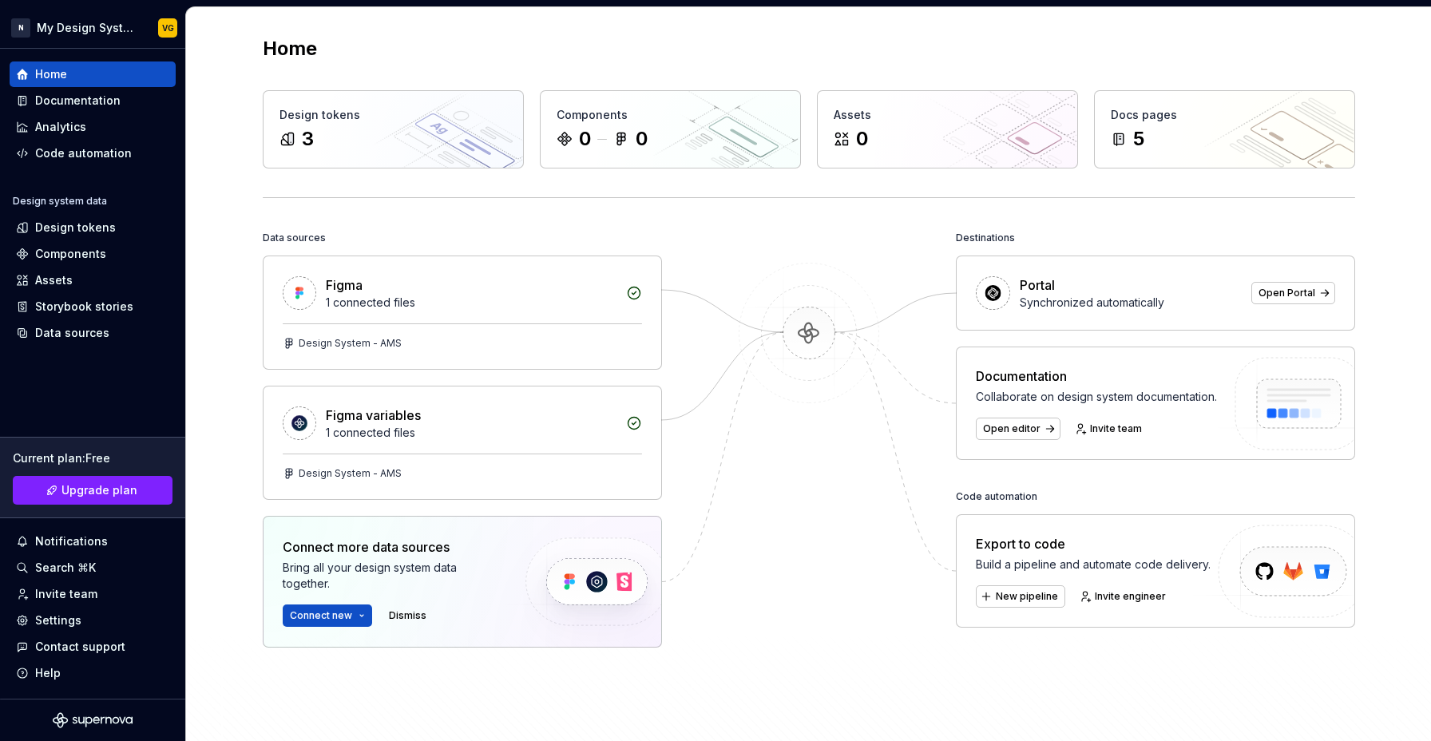
click at [754, 541] on div at bounding box center [809, 477] width 160 height 501
click at [1291, 292] on span "Open Portal" at bounding box center [1287, 293] width 57 height 13
click at [85, 107] on div "Documentation" at bounding box center [77, 101] width 85 height 16
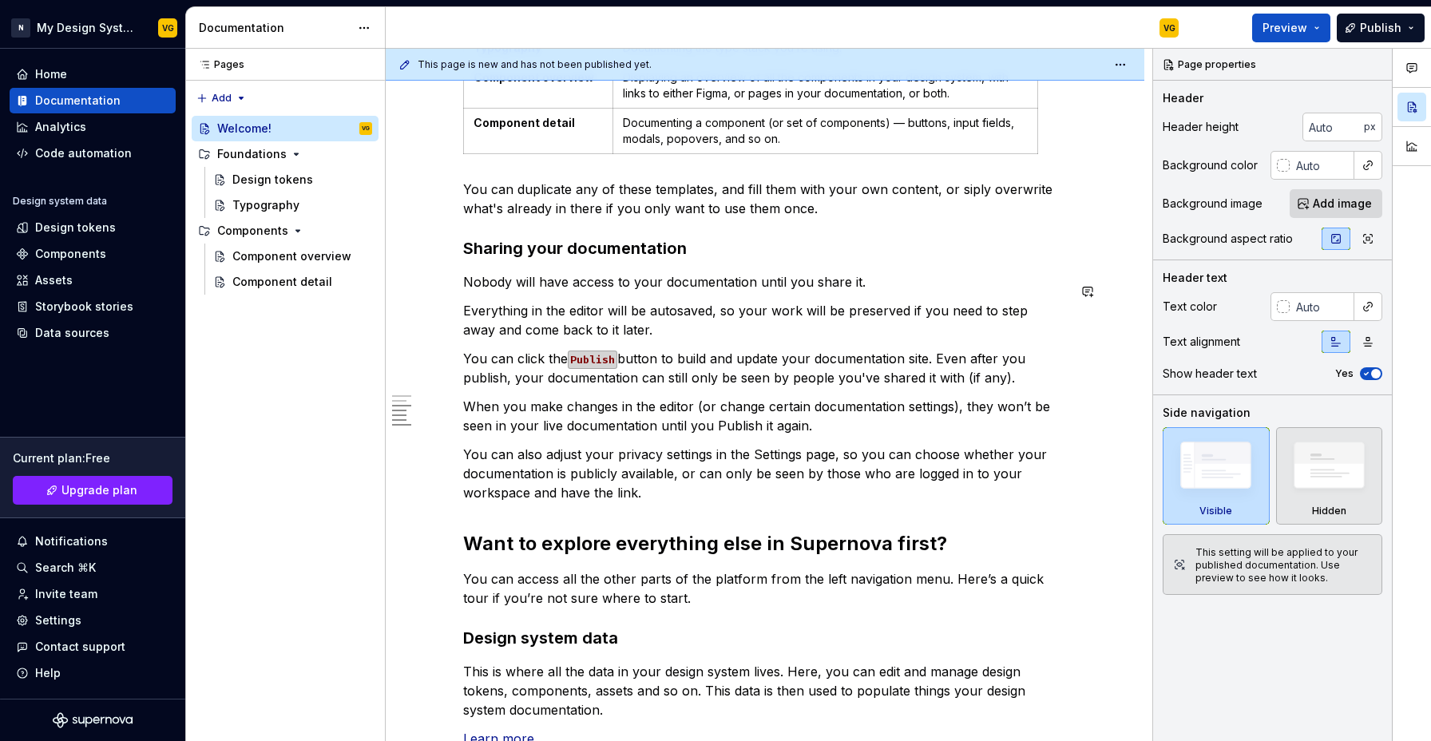
scroll to position [986, 0]
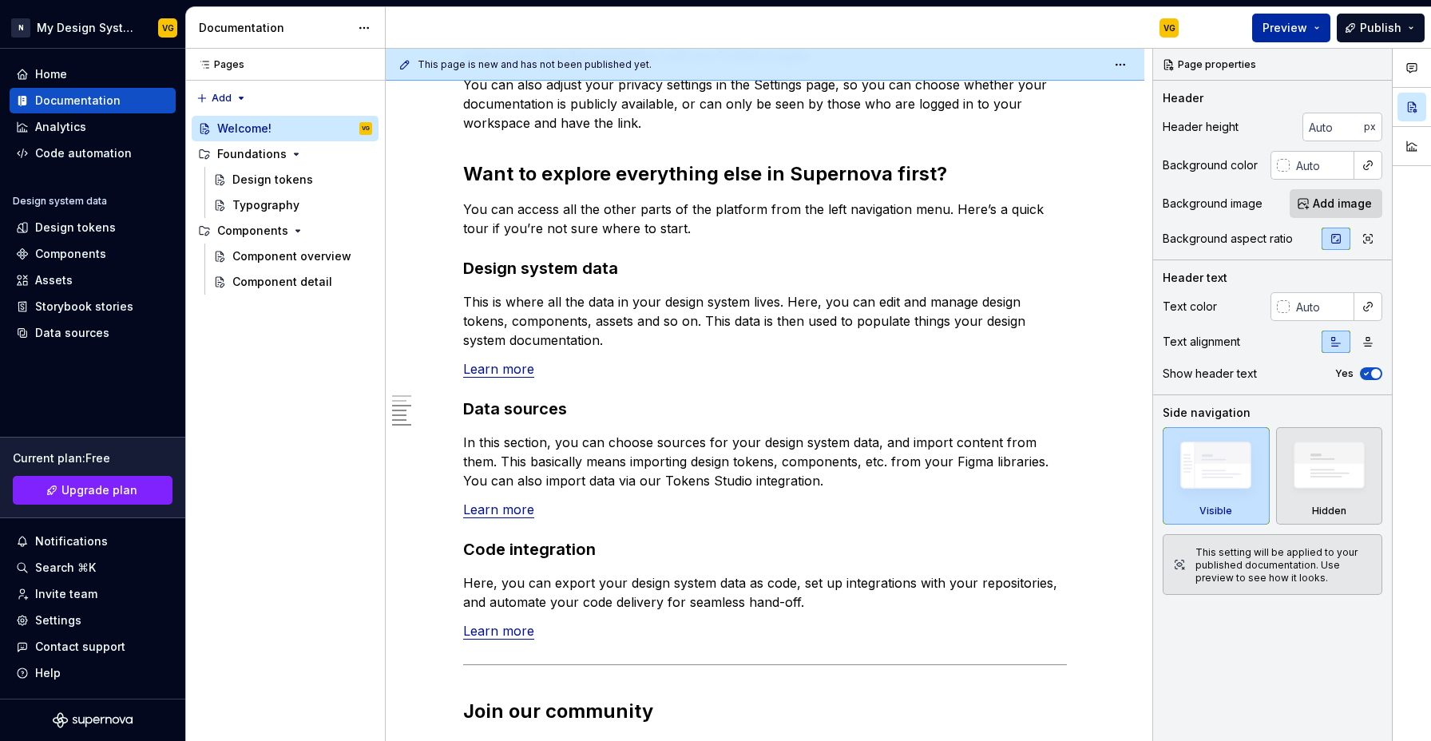
click at [1307, 28] on span "Preview" at bounding box center [1285, 28] width 45 height 16
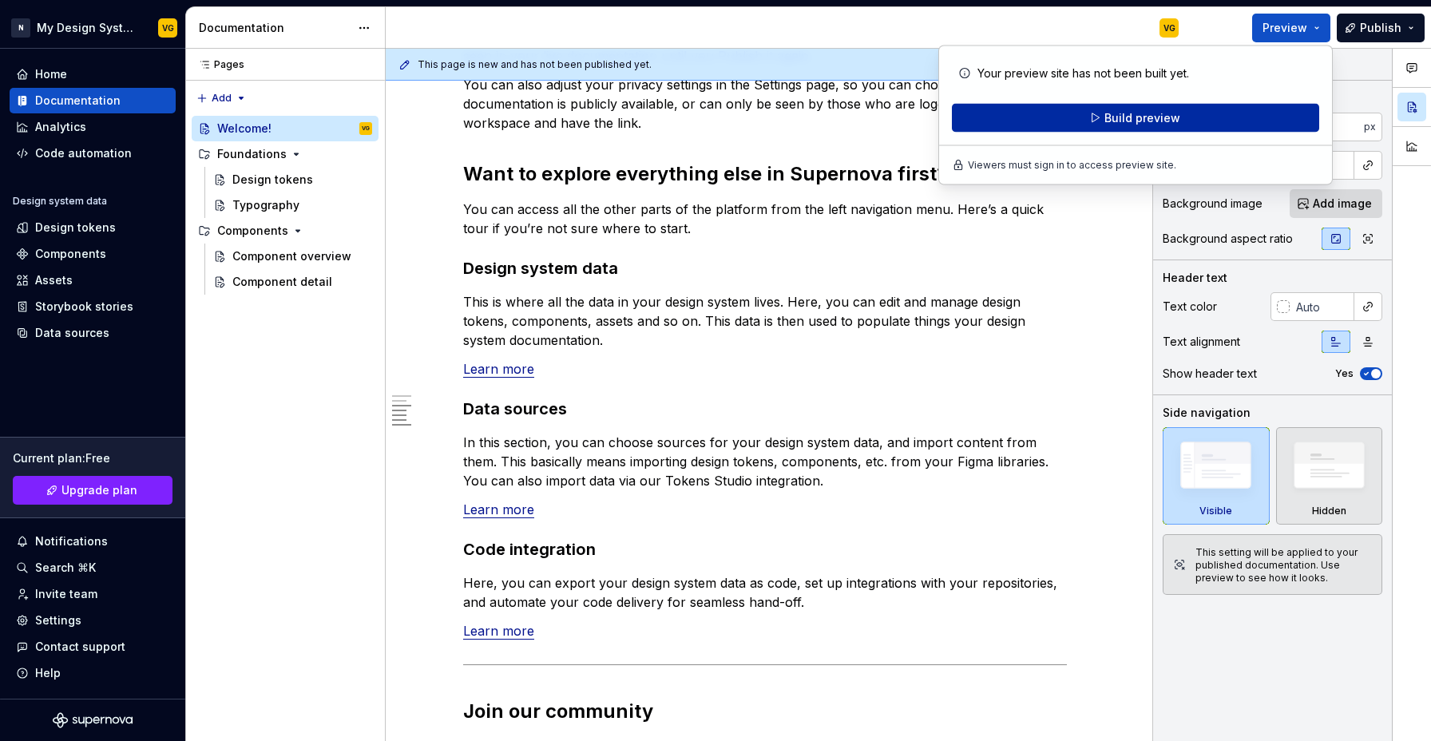
click at [1102, 119] on button "Build preview" at bounding box center [1135, 118] width 367 height 29
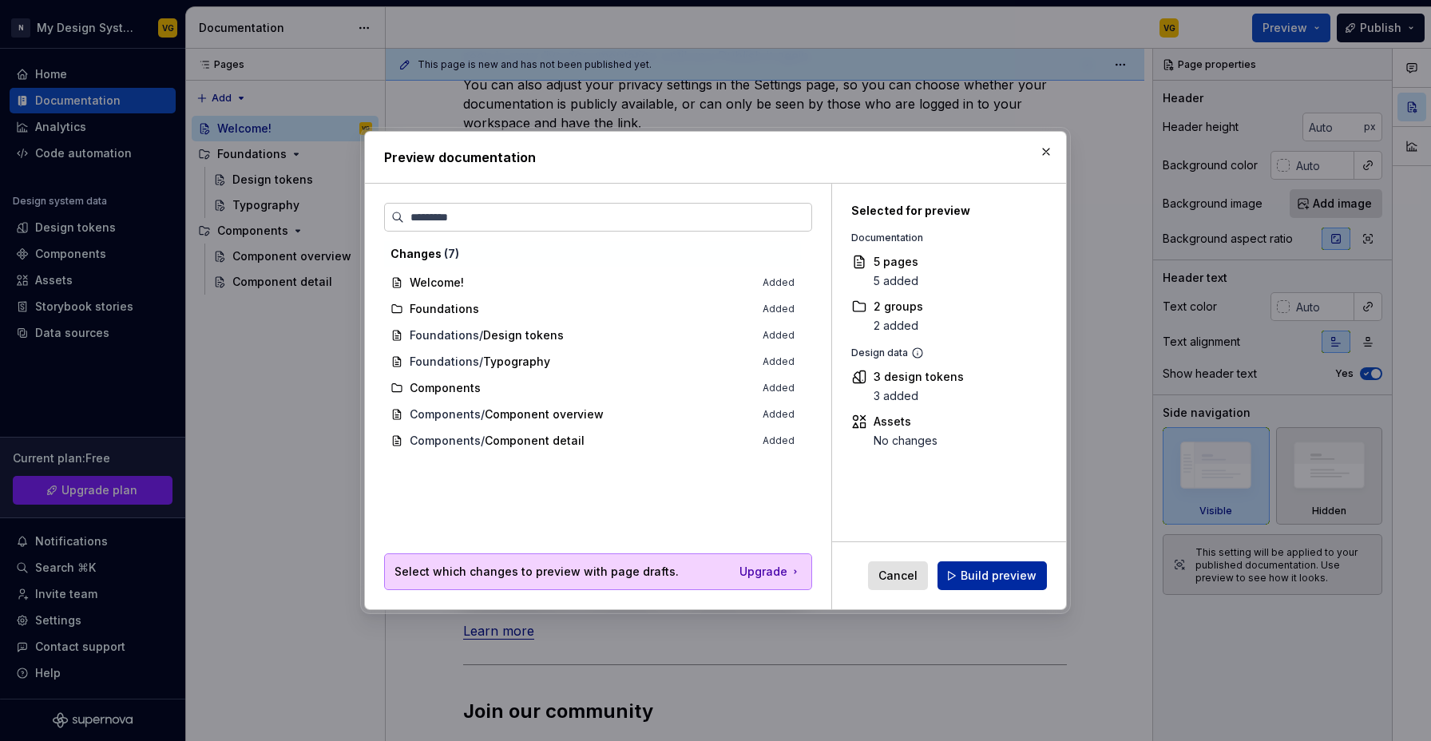
click at [992, 579] on span "Build preview" at bounding box center [999, 576] width 76 height 16
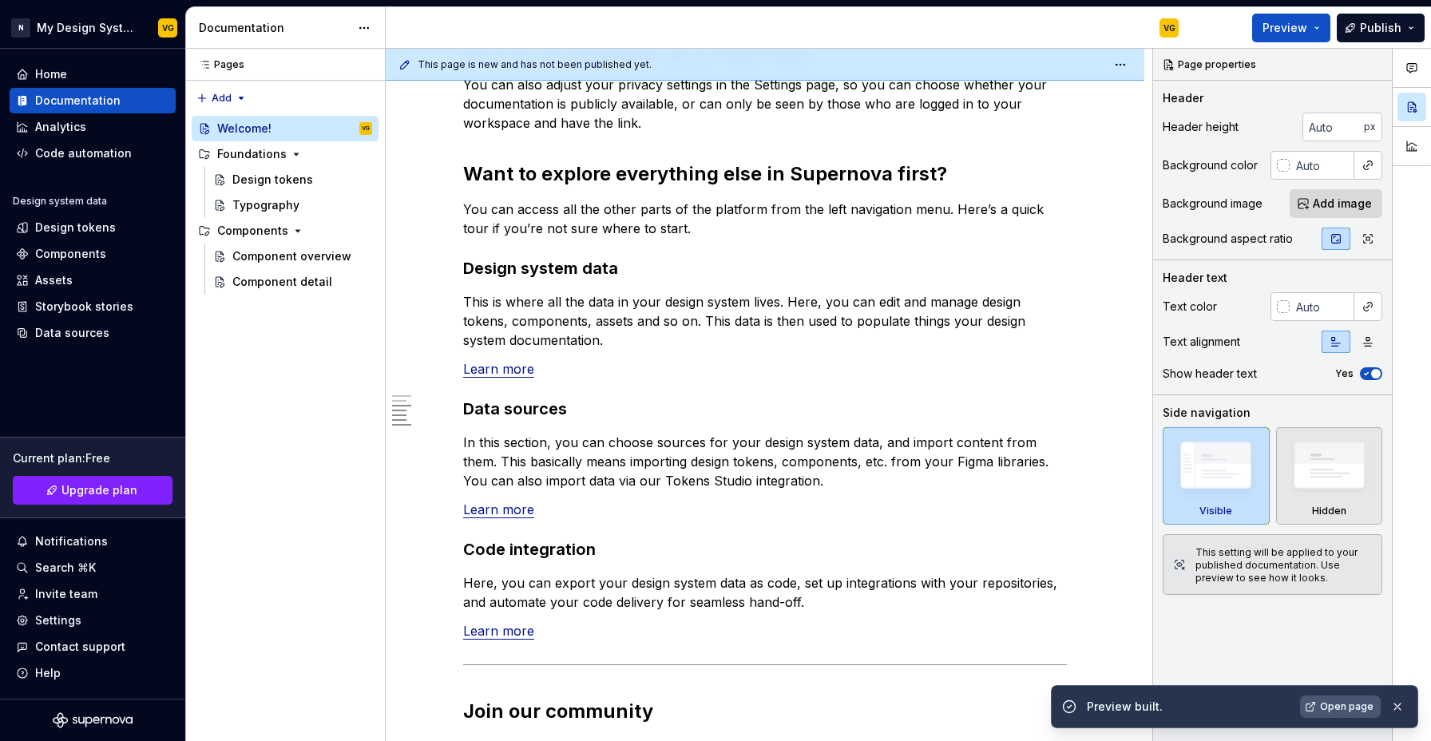
click at [1336, 712] on span "Open page" at bounding box center [1347, 706] width 54 height 13
type textarea "*"
click at [63, 252] on div "Components" at bounding box center [70, 254] width 71 height 16
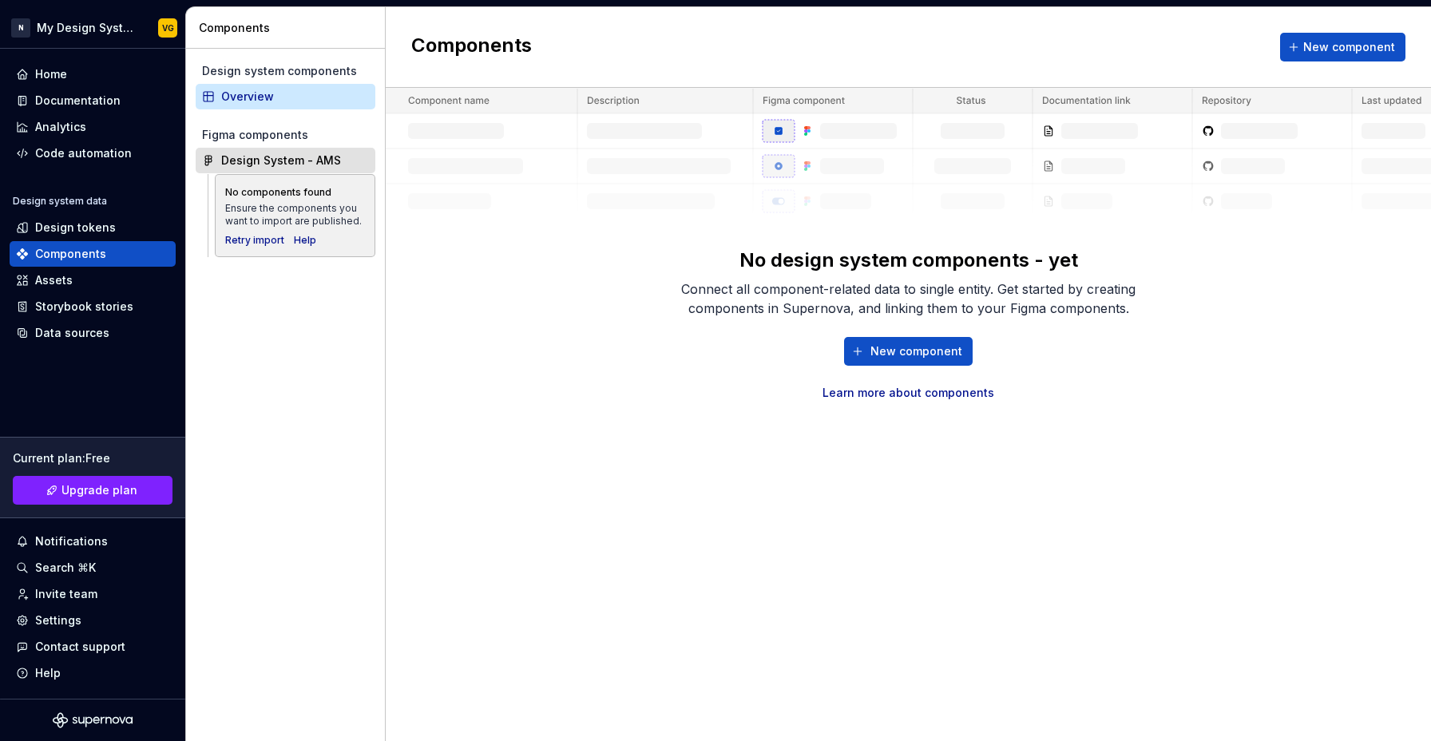
click at [294, 161] on div "Design System - AMS" at bounding box center [281, 161] width 120 height 16
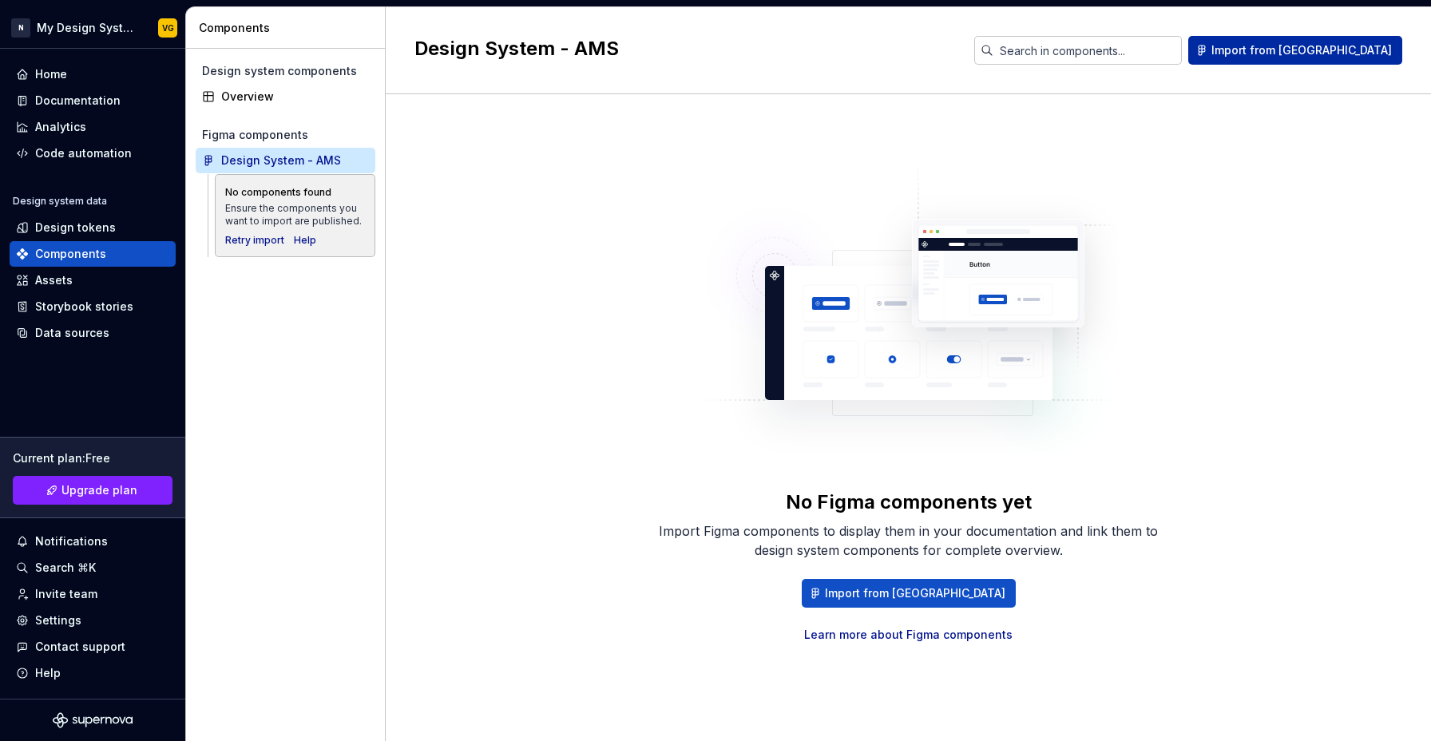
click at [1323, 54] on span "Import from [GEOGRAPHIC_DATA]" at bounding box center [1302, 50] width 180 height 16
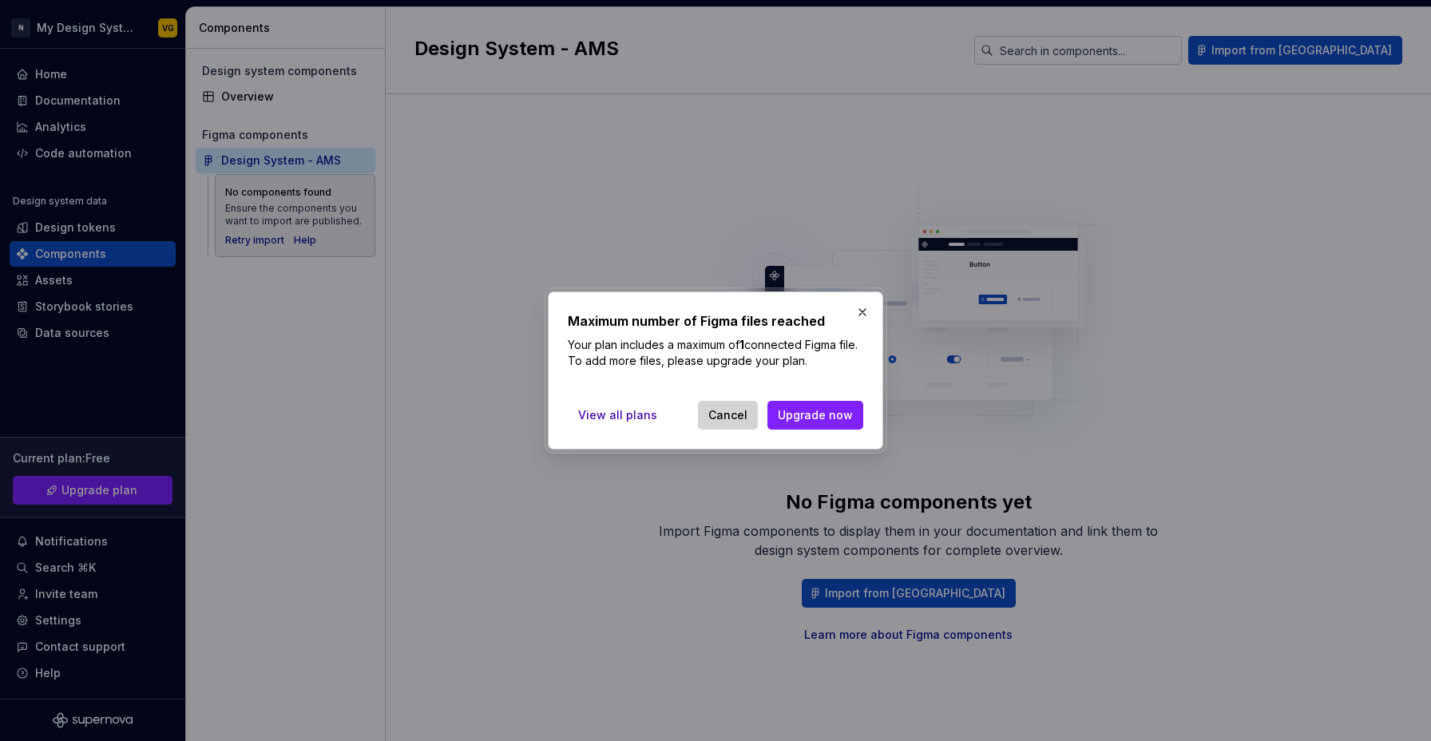
click at [724, 417] on span "Cancel" at bounding box center [727, 415] width 39 height 16
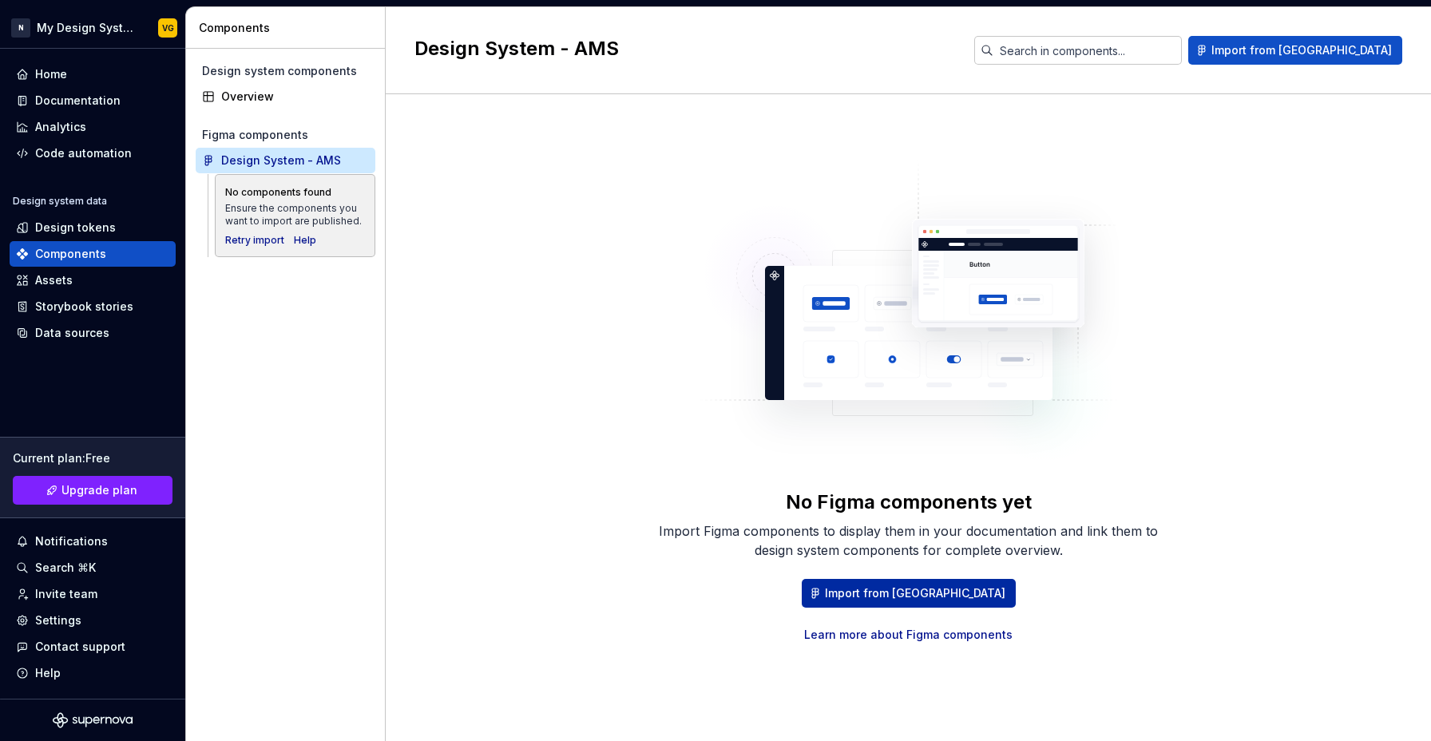
click at [921, 593] on span "Import from [GEOGRAPHIC_DATA]" at bounding box center [915, 593] width 180 height 16
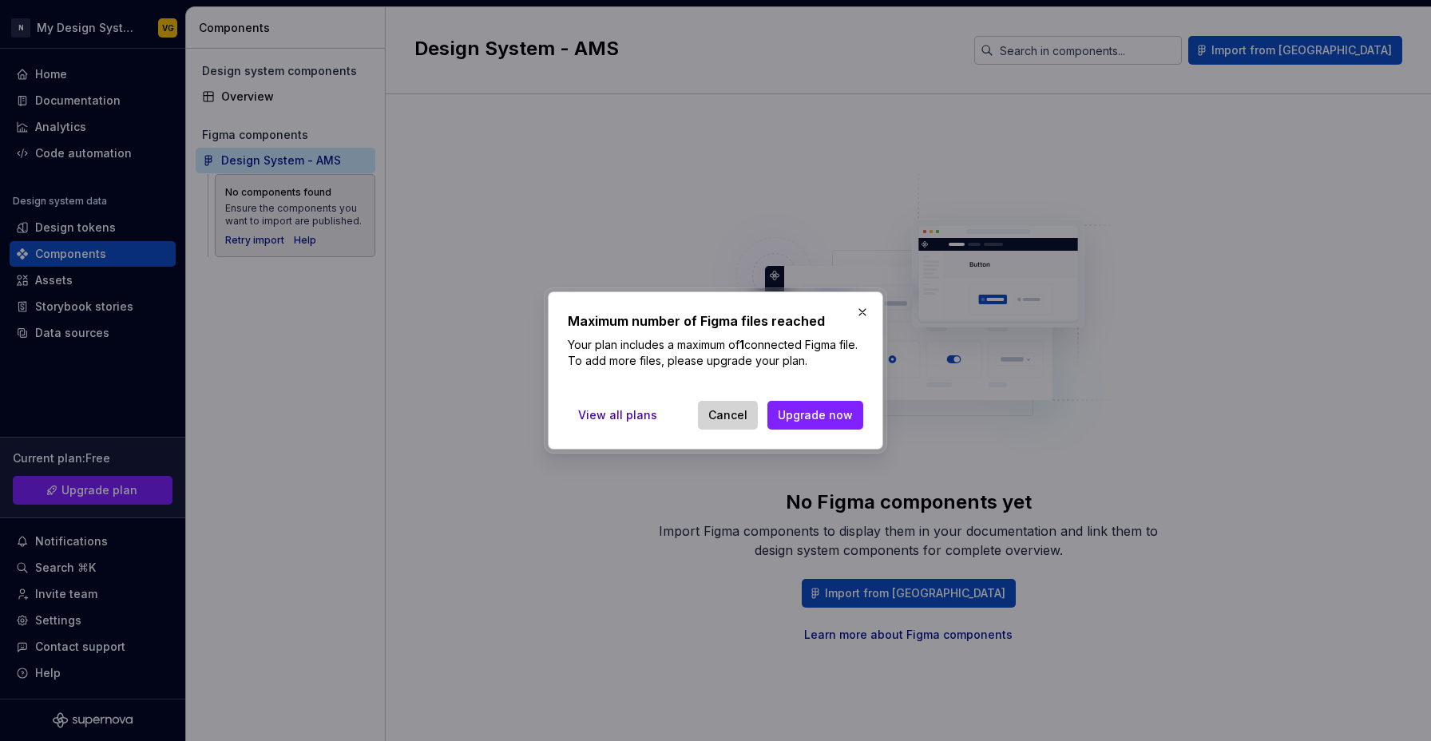
click at [744, 414] on span "Cancel" at bounding box center [727, 415] width 39 height 16
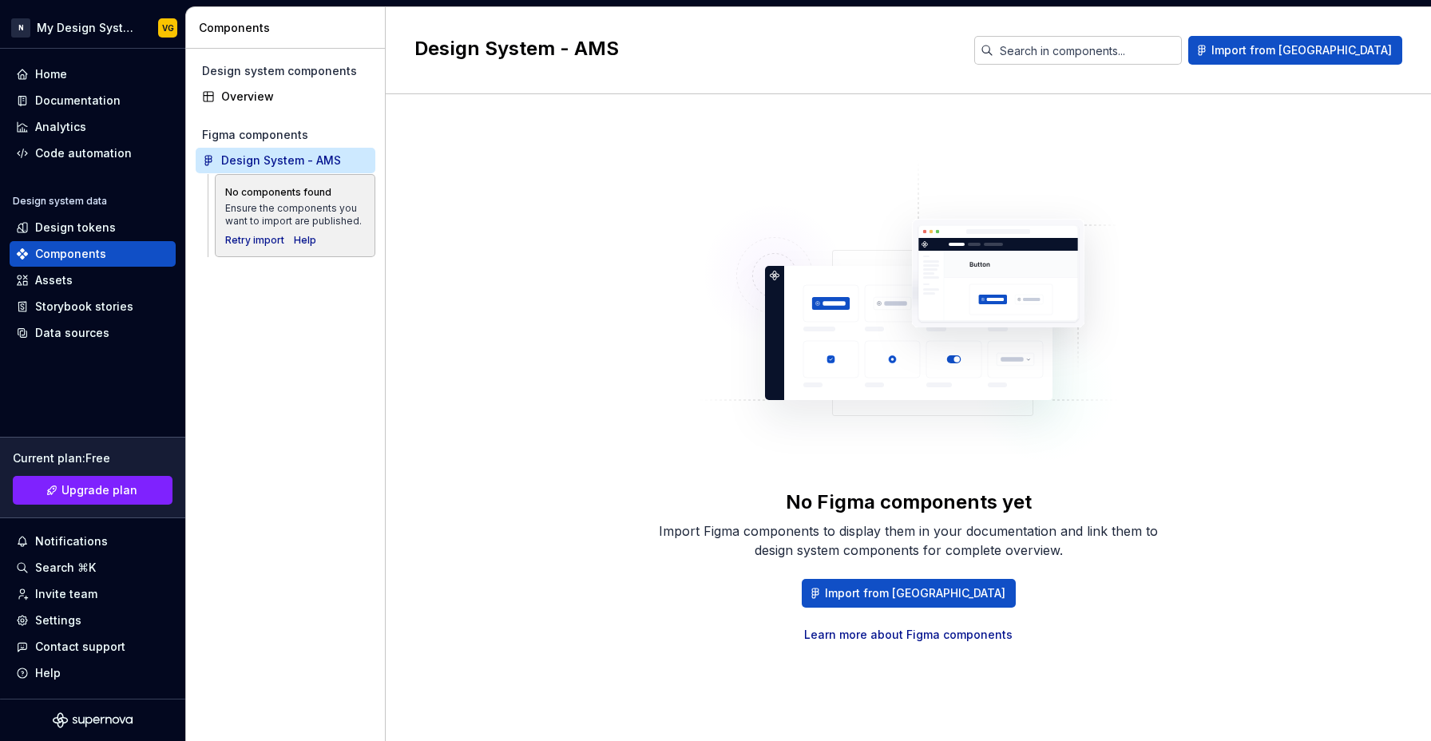
click at [712, 531] on div "Import Figma components to display them in your documentation and link them to …" at bounding box center [908, 540] width 511 height 38
click at [257, 161] on div "Design System - AMS" at bounding box center [281, 161] width 120 height 16
click at [1053, 529] on div "Import Figma components to display them in your documentation and link them to …" at bounding box center [908, 540] width 511 height 38
click at [1162, 529] on div "Import Figma components to display them in your documentation and link them to …" at bounding box center [908, 540] width 511 height 38
click at [62, 278] on div "Assets" at bounding box center [54, 280] width 38 height 16
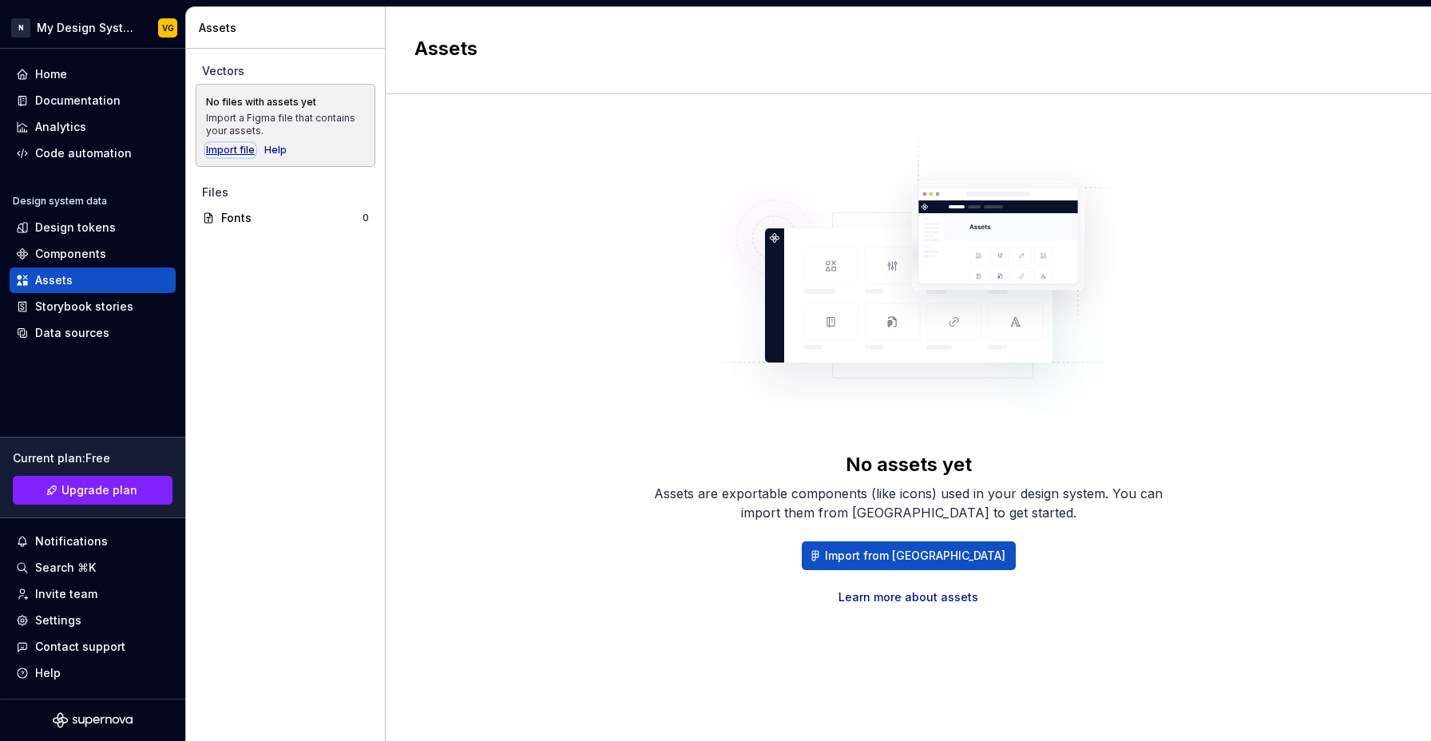
click at [234, 145] on div "Import file" at bounding box center [230, 150] width 49 height 13
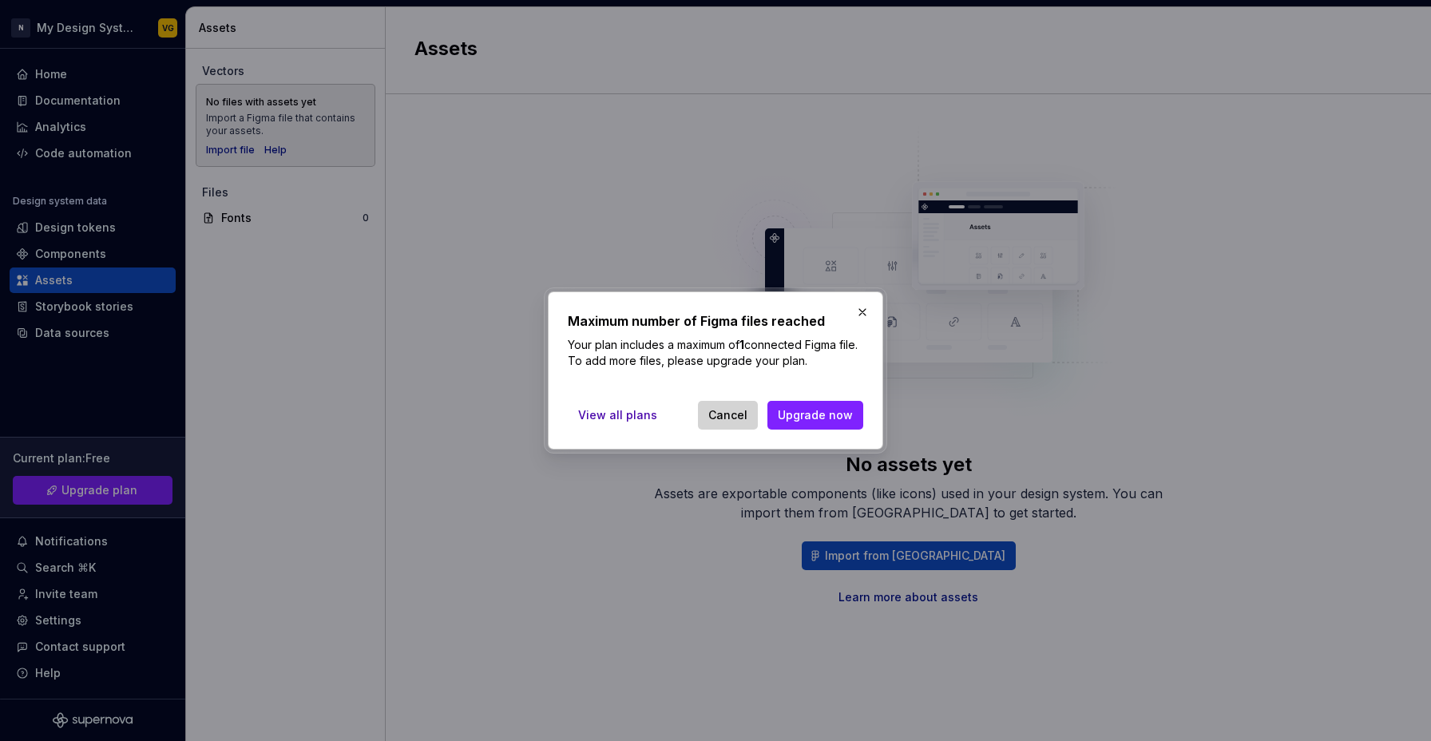
click at [739, 421] on span "Cancel" at bounding box center [727, 415] width 39 height 16
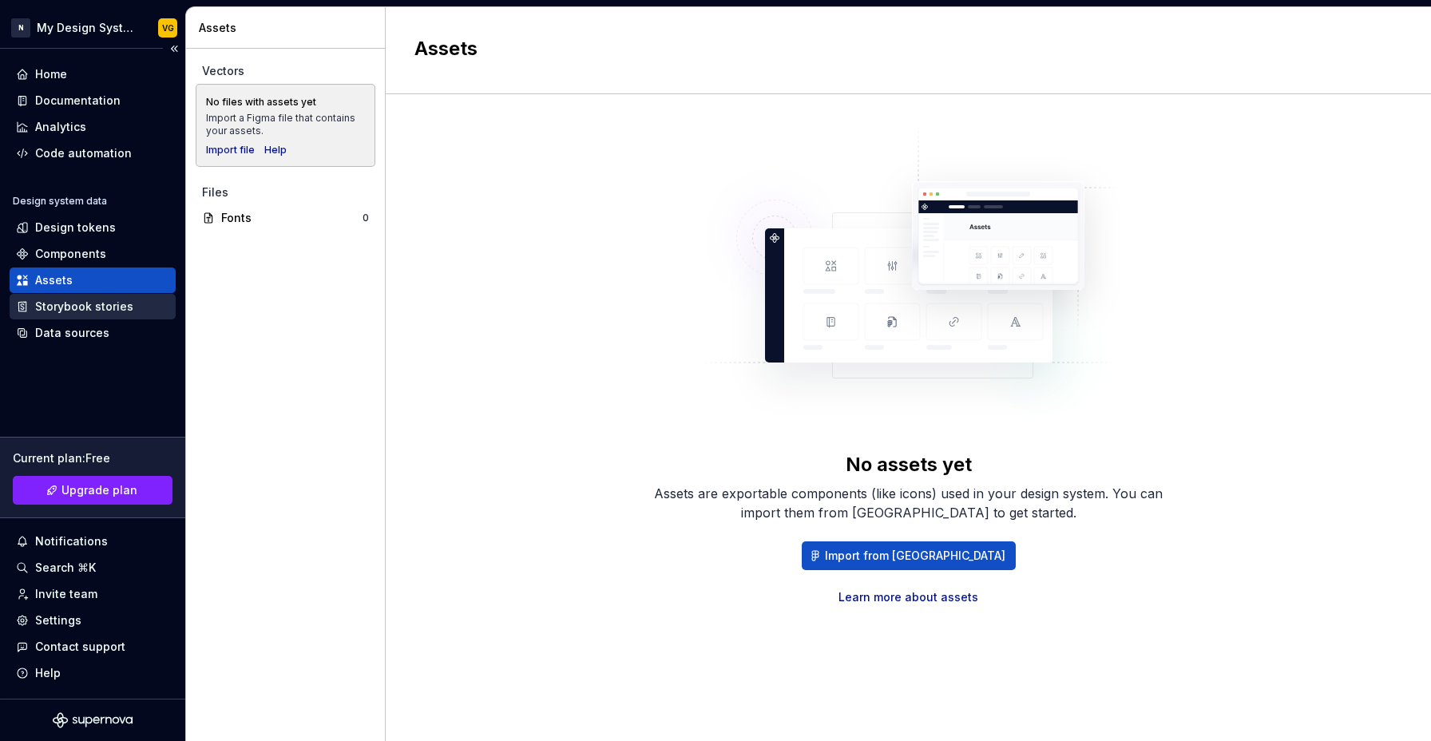
click at [98, 313] on div "Storybook stories" at bounding box center [84, 307] width 98 height 16
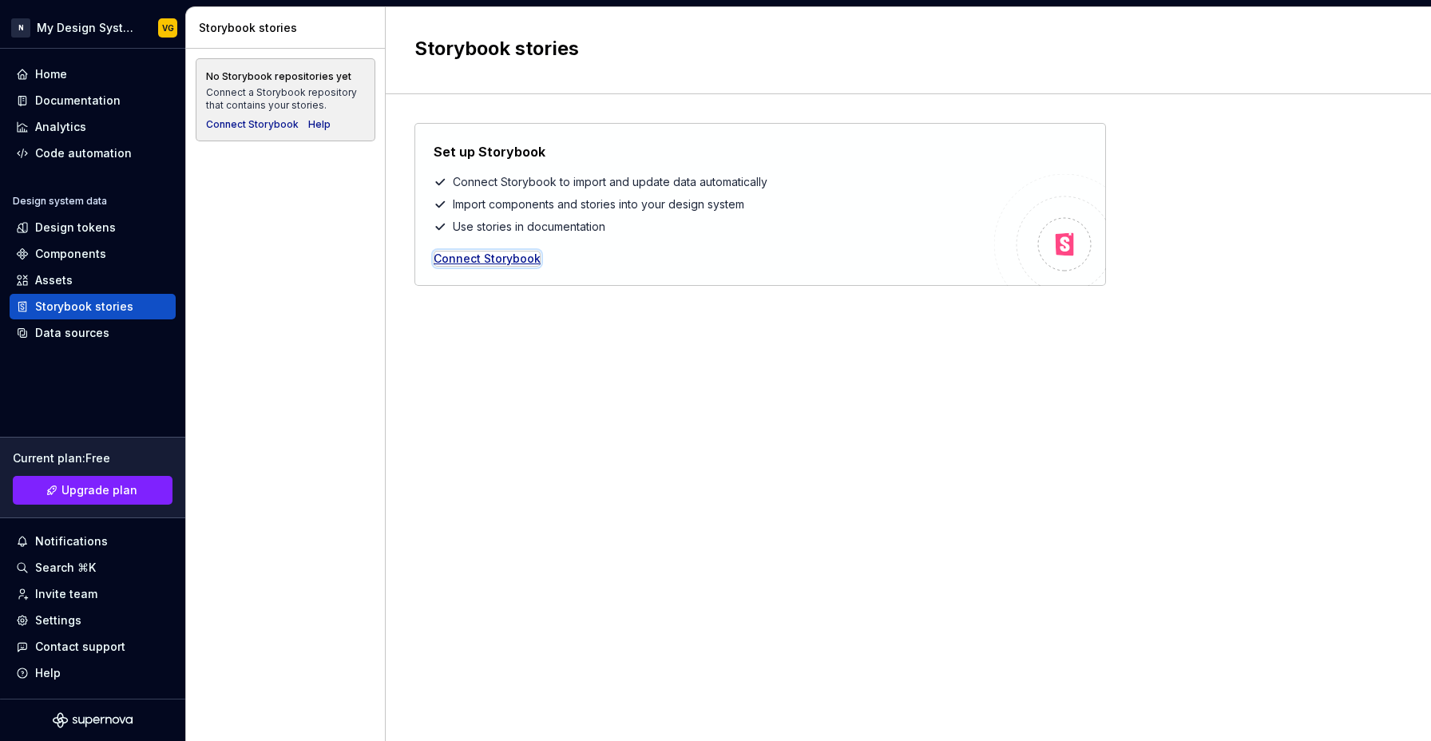
click at [473, 256] on div "Connect Storybook" at bounding box center [487, 259] width 107 height 16
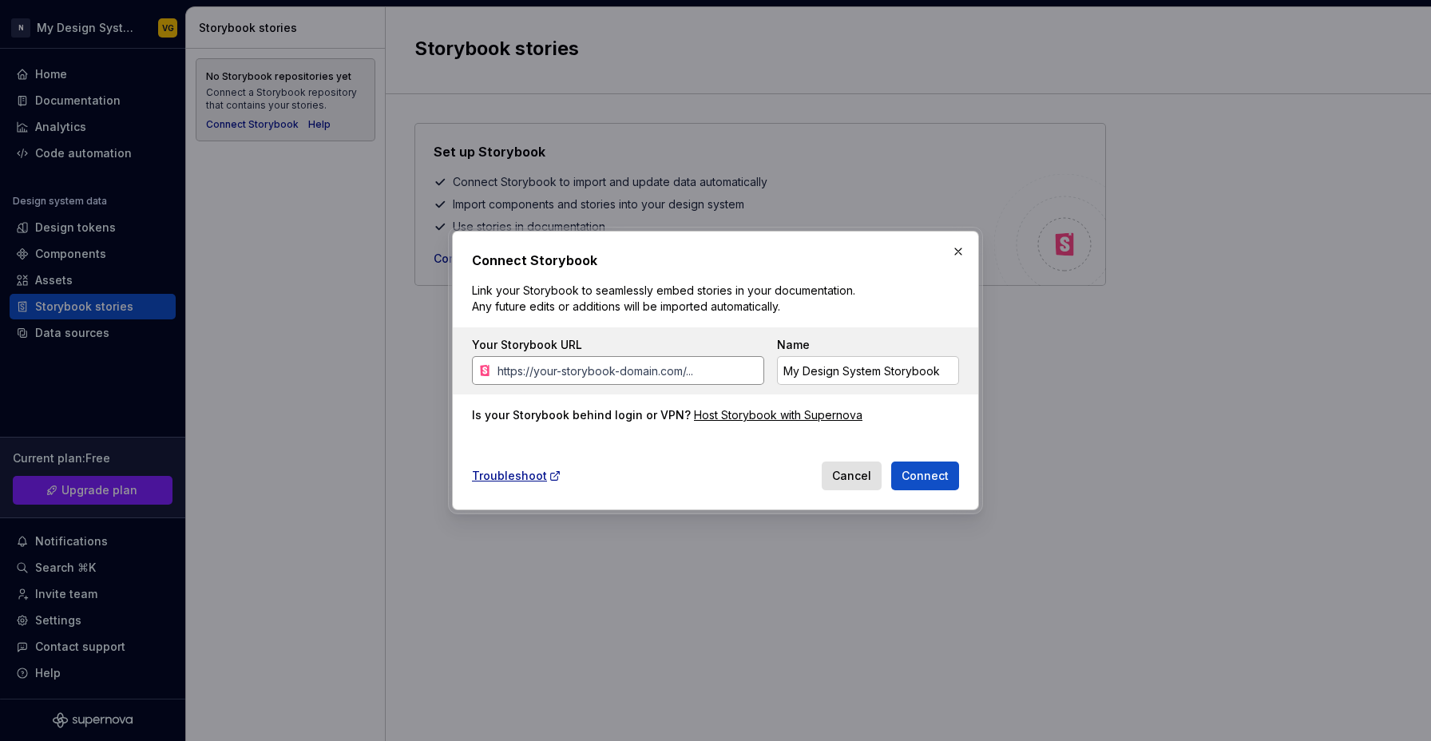
click at [655, 381] on input "Your Storybook URL" at bounding box center [627, 370] width 273 height 29
click at [835, 469] on button "Cancel" at bounding box center [852, 476] width 60 height 29
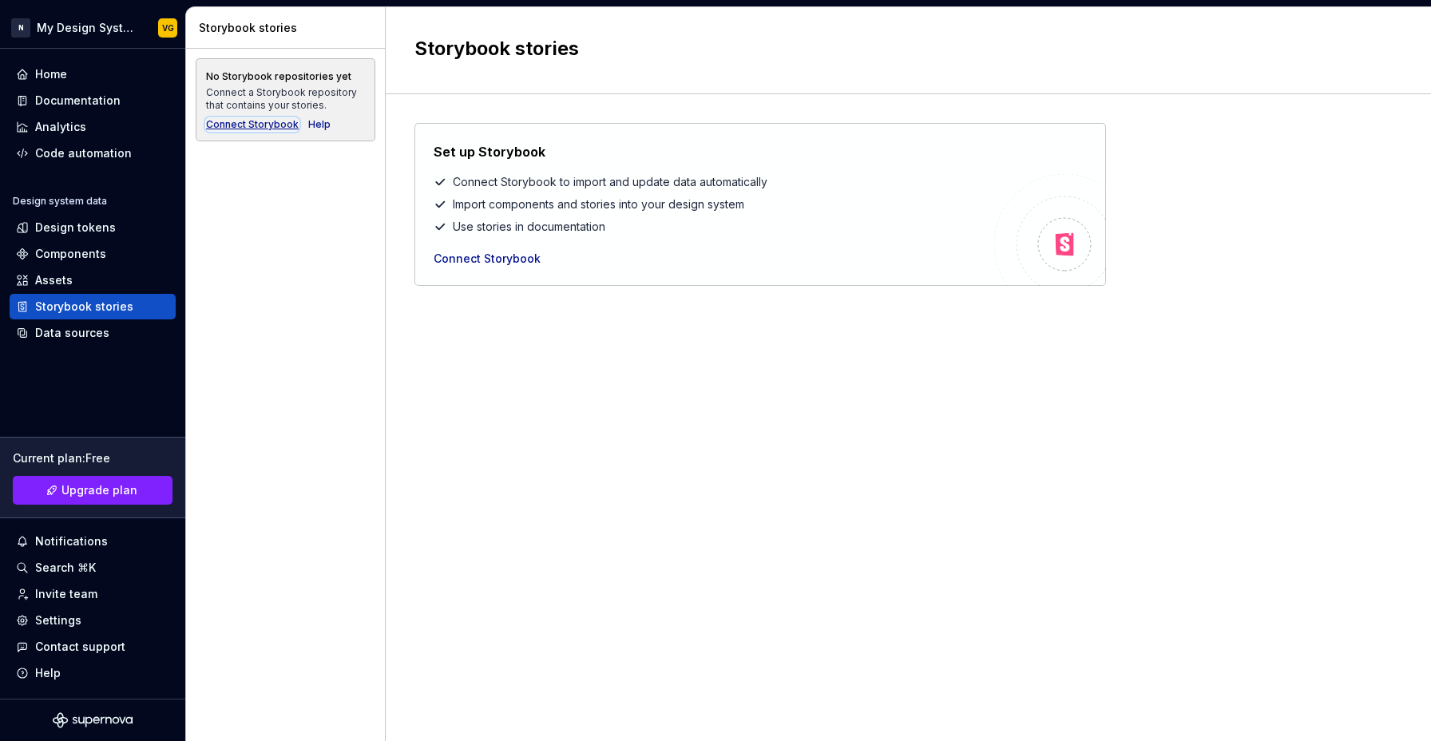
click at [250, 123] on div "Connect Storybook" at bounding box center [252, 124] width 93 height 13
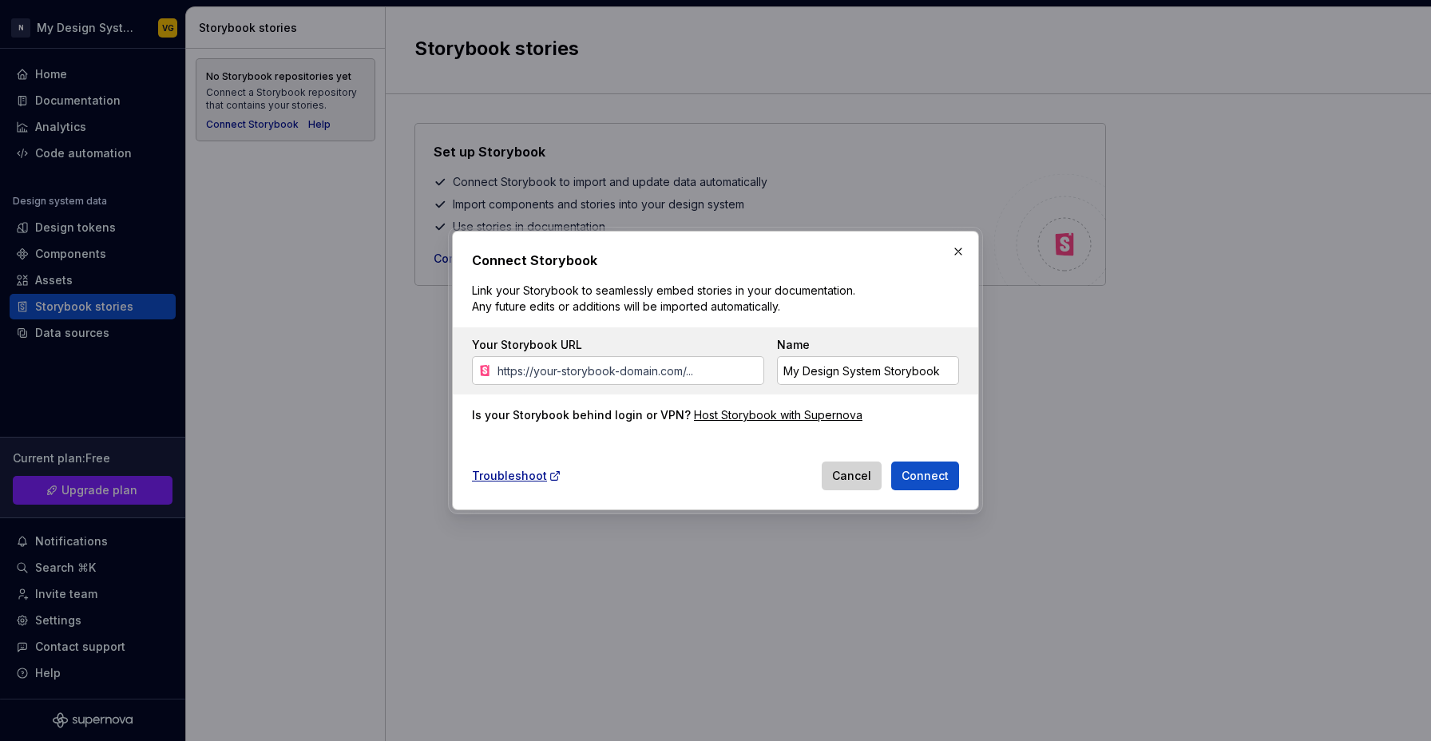
click at [849, 478] on span "Cancel" at bounding box center [851, 476] width 39 height 16
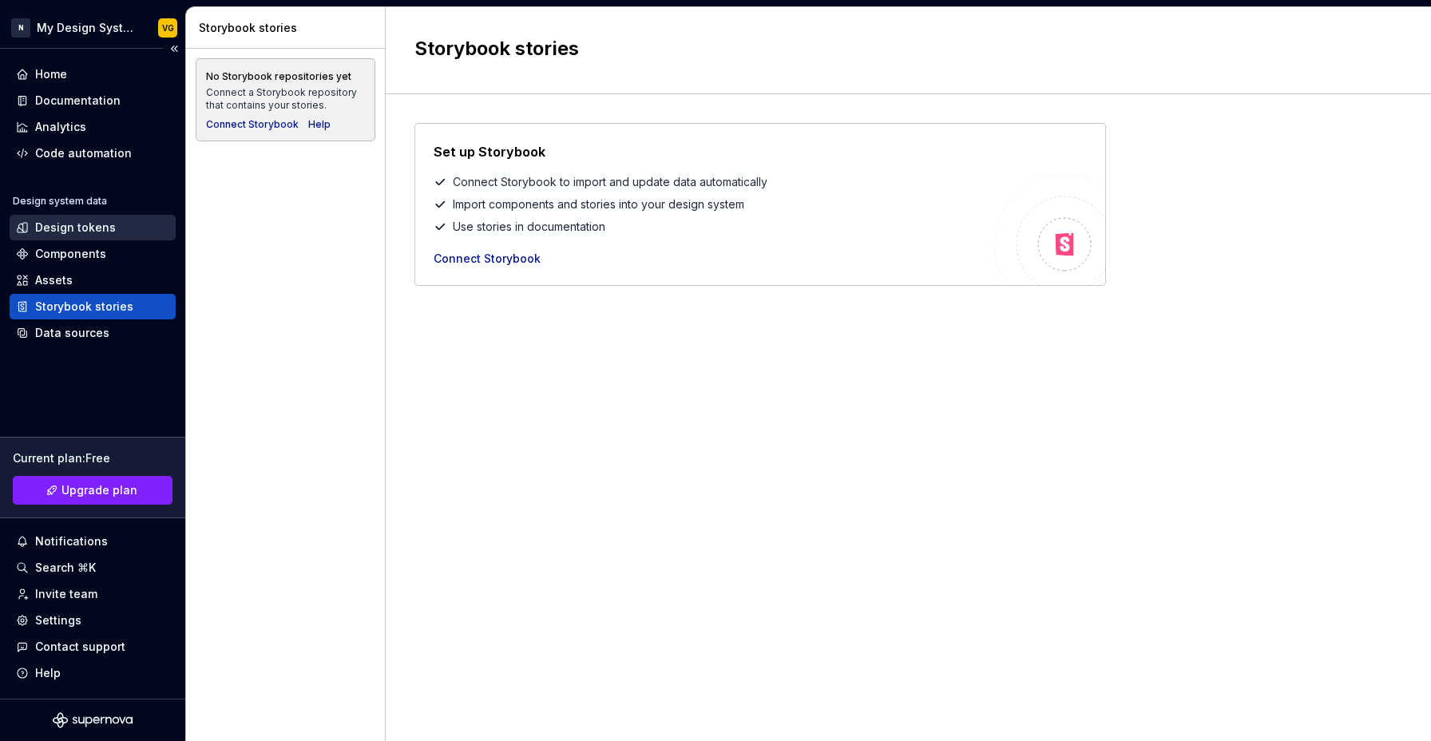
click at [81, 235] on div "Design tokens" at bounding box center [75, 228] width 81 height 16
click at [73, 262] on div "Components" at bounding box center [93, 254] width 166 height 26
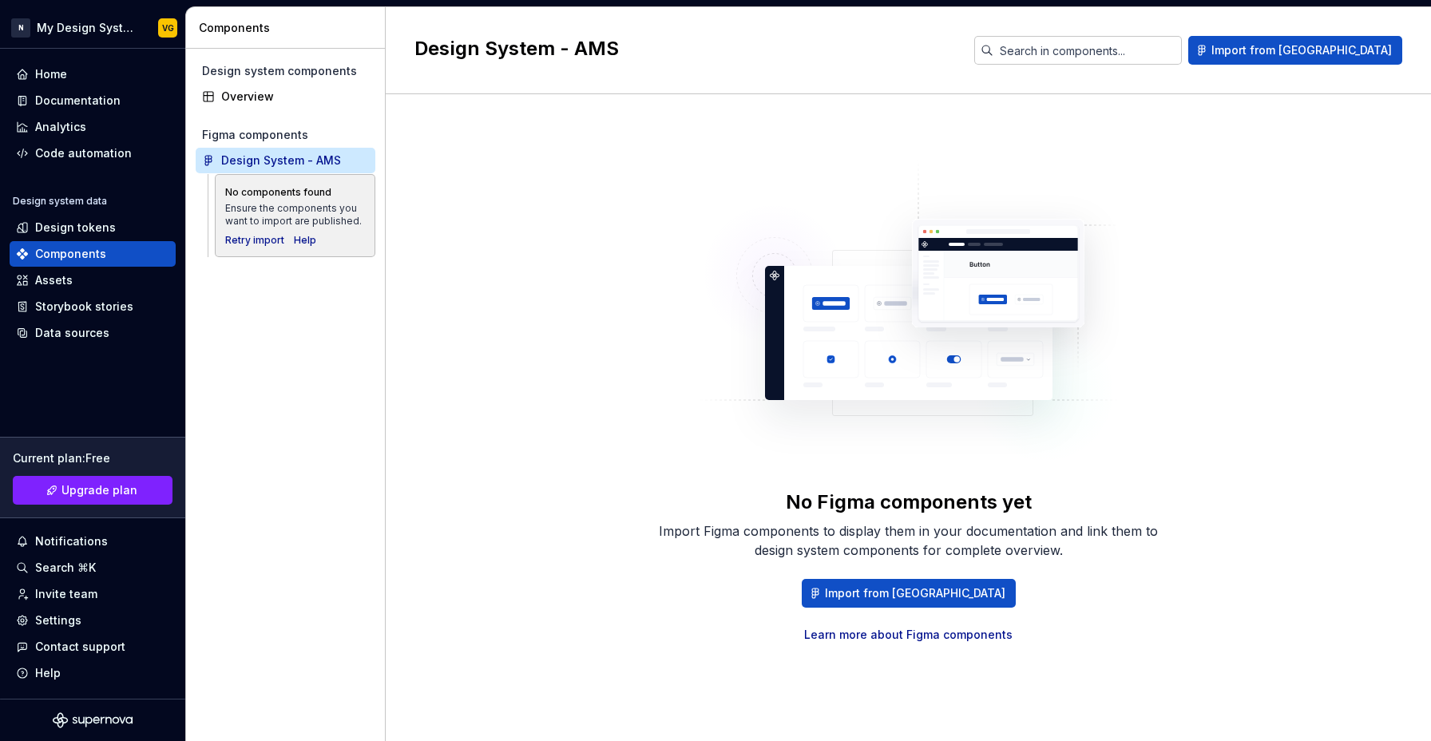
click at [1003, 281] on img at bounding box center [909, 320] width 420 height 319
click at [1177, 50] on input "text" at bounding box center [1087, 50] width 188 height 29
click at [1200, 288] on div "No Figma components yet Import Figma components to display them in your documen…" at bounding box center [908, 401] width 988 height 557
click at [780, 226] on img at bounding box center [909, 320] width 420 height 319
click at [639, 263] on div "No Figma components yet Import Figma components to display them in your documen…" at bounding box center [908, 401] width 988 height 557
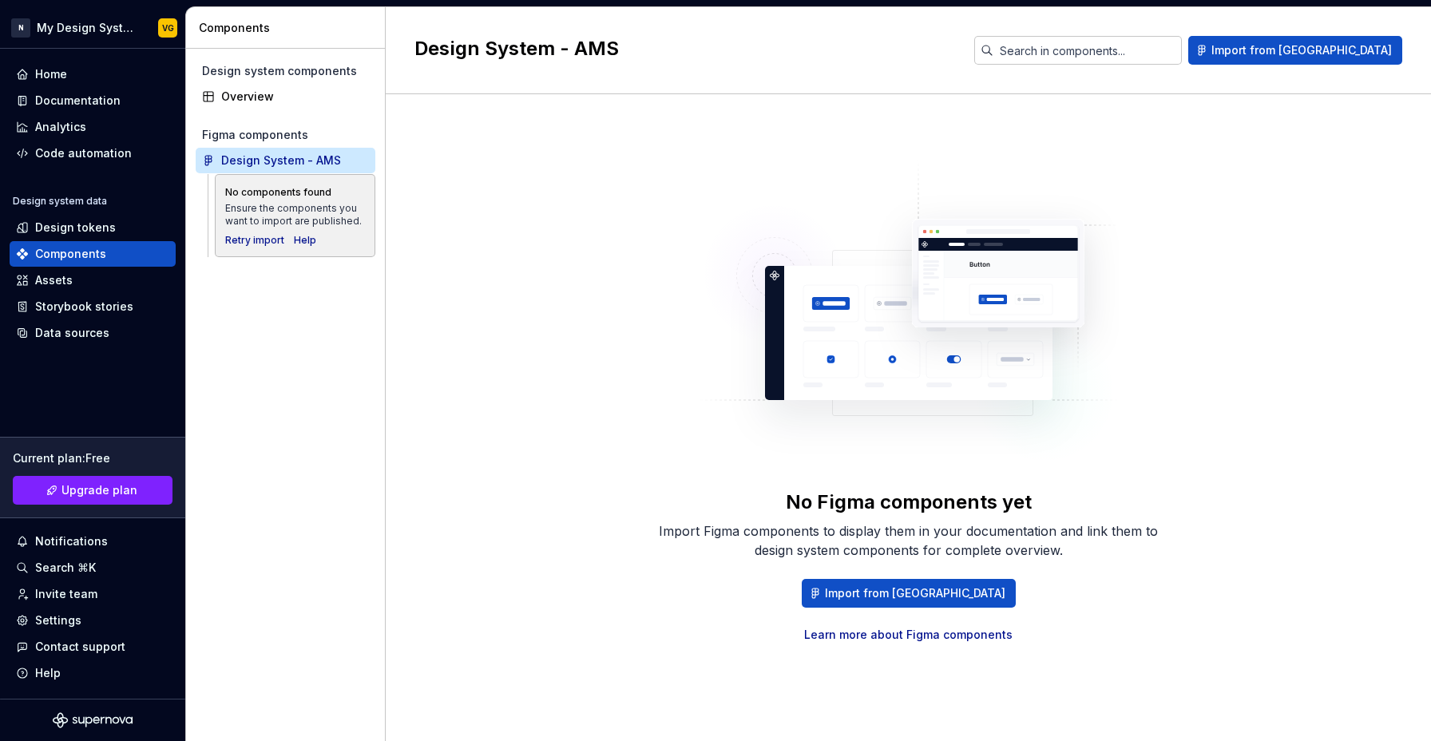
click at [284, 208] on div "Ensure the components you want to import are published." at bounding box center [295, 215] width 140 height 26
click at [348, 216] on div "Ensure the components you want to import are published." at bounding box center [295, 215] width 140 height 26
click at [665, 226] on div "No Figma components yet Import Figma components to display them in your documen…" at bounding box center [908, 402] width 511 height 482
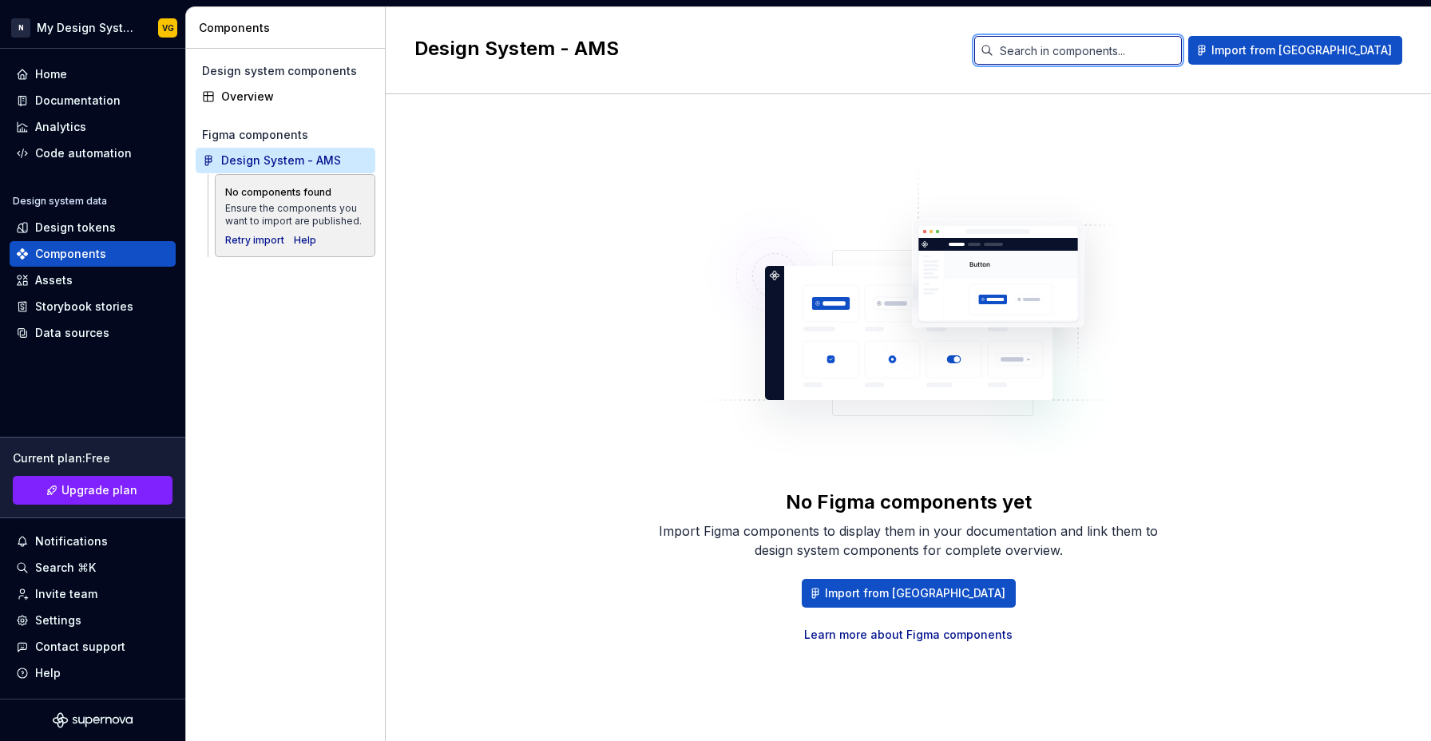
click at [1153, 58] on input "text" at bounding box center [1087, 50] width 188 height 29
click at [567, 62] on div "Design System - AMS" at bounding box center [684, 50] width 541 height 29
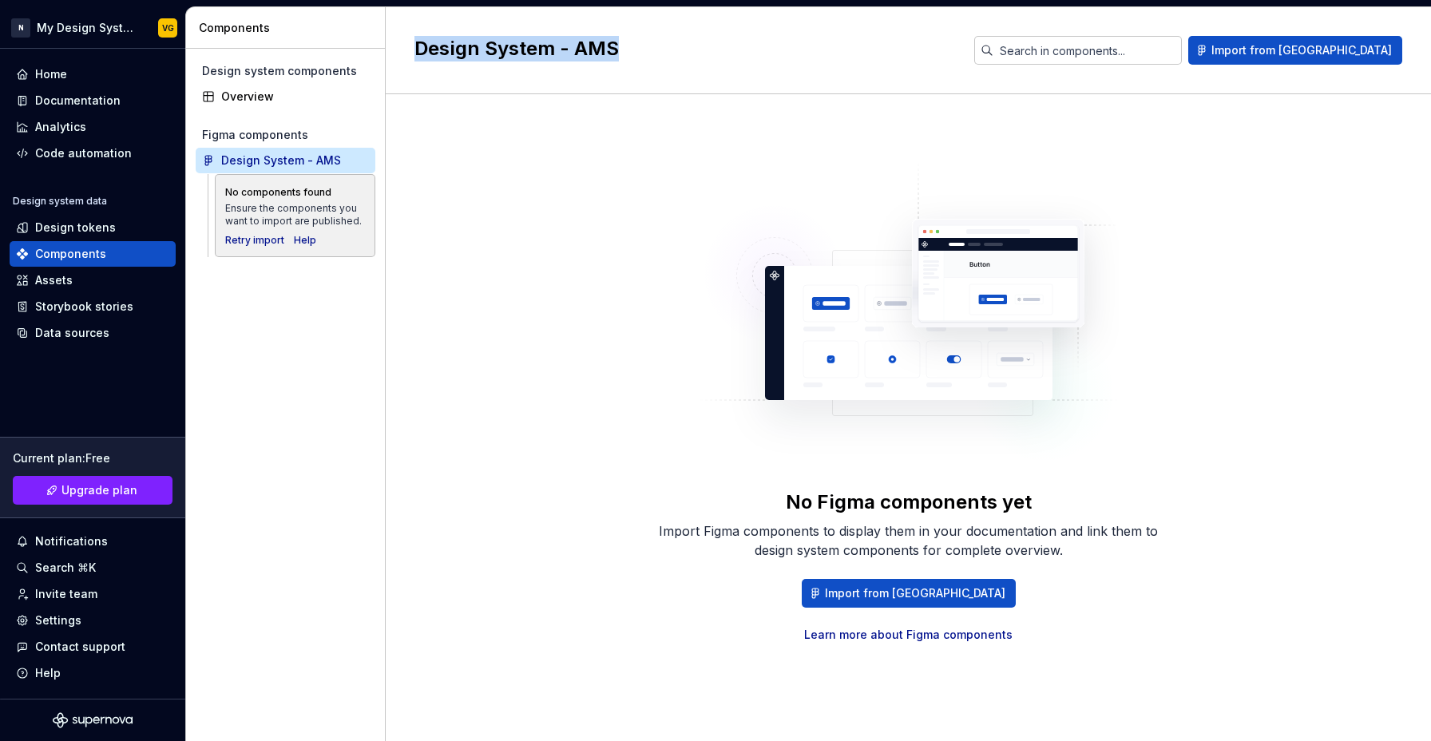
click at [567, 62] on div "Design System - AMS" at bounding box center [684, 50] width 541 height 29
click at [1021, 160] on div "No Figma components yet Import Figma components to display them in your documen…" at bounding box center [908, 401] width 988 height 557
